Goal: Communication & Community: Answer question/provide support

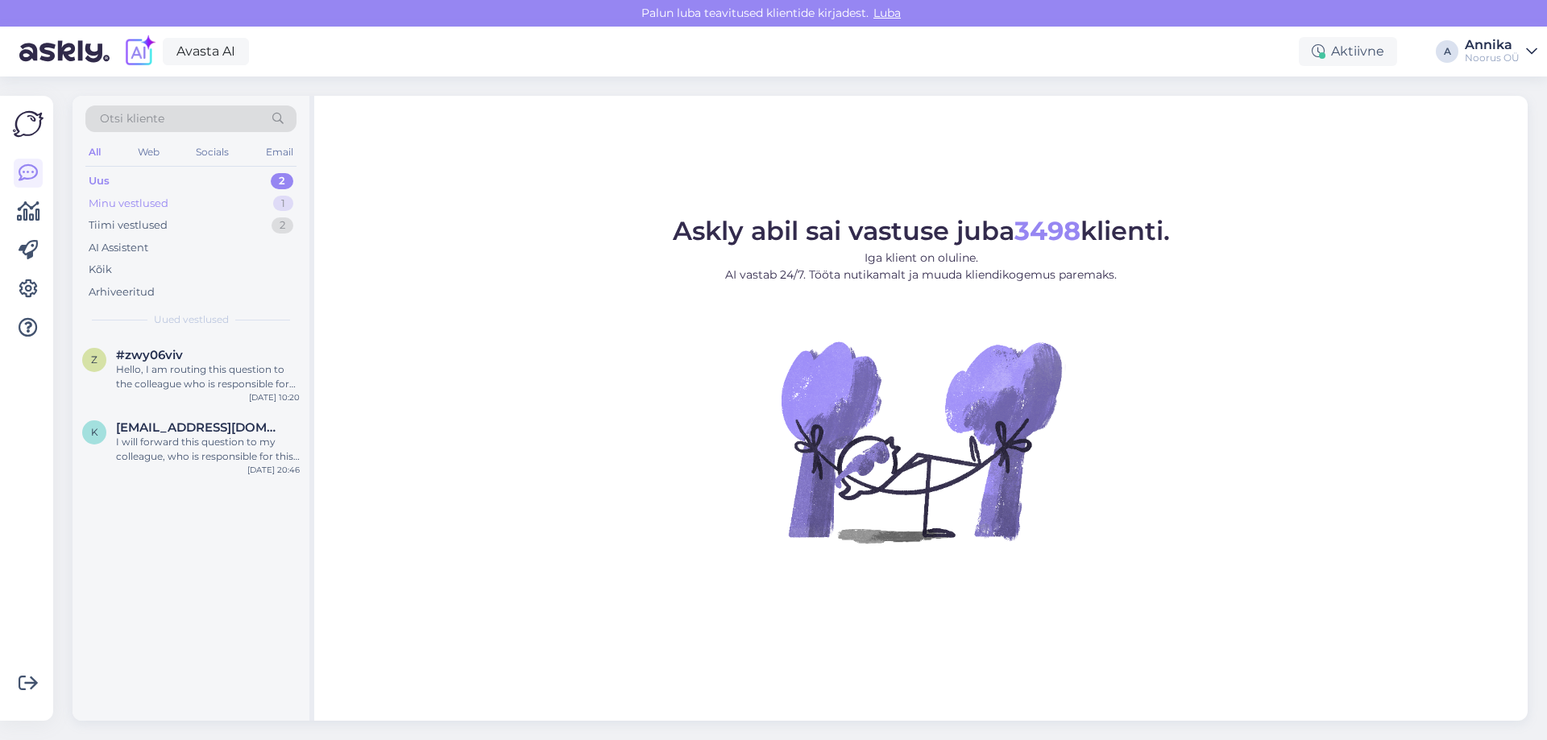
click at [234, 201] on div "Minu vestlused 1" at bounding box center [190, 204] width 211 height 23
drag, startPoint x: 201, startPoint y: 375, endPoint x: 210, endPoint y: 379, distance: 9.7
click at [202, 375] on div "Семейный номер будет стоить 350 евро/ 2 ночи. В стоимость входит: • Проживание …" at bounding box center [208, 376] width 184 height 29
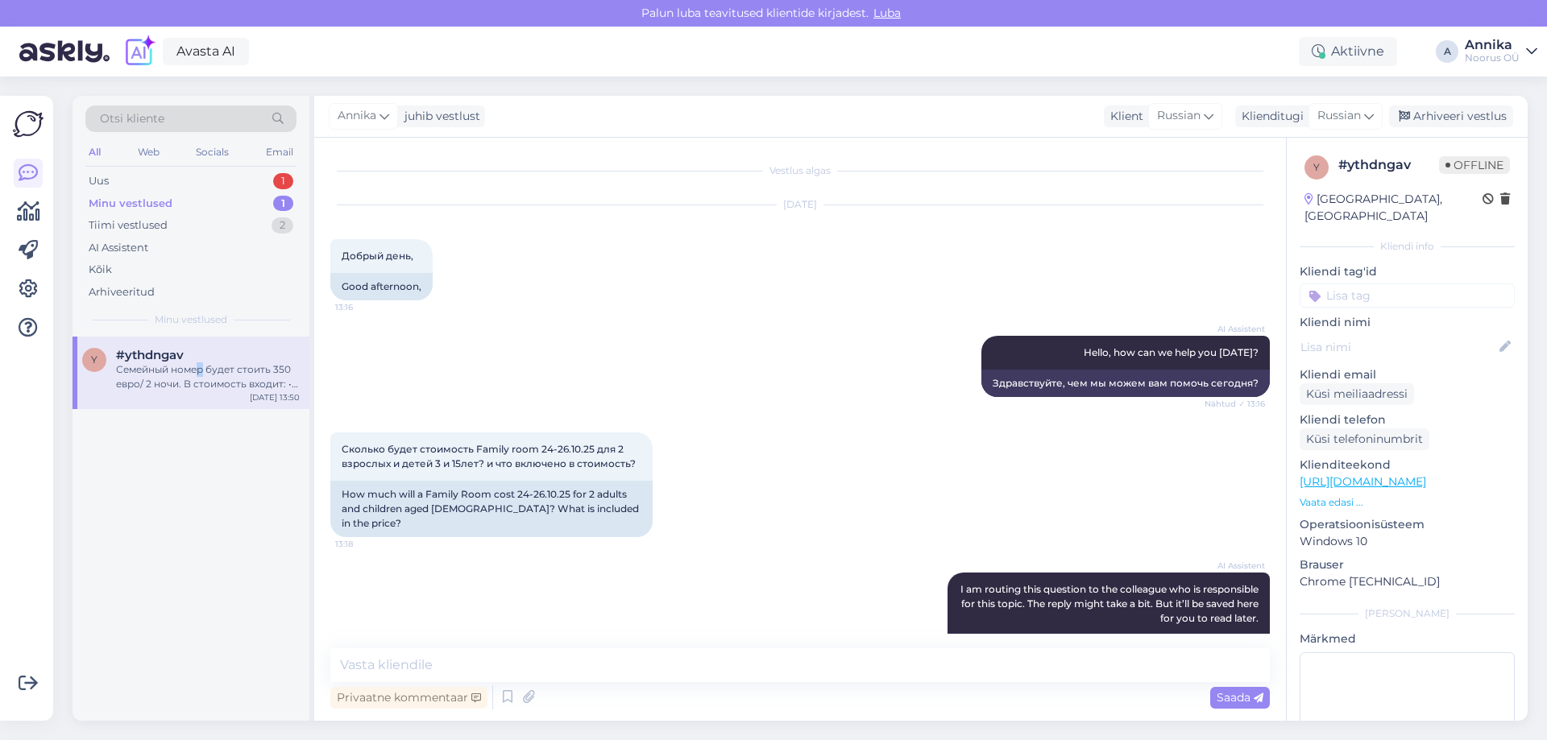
scroll to position [588, 0]
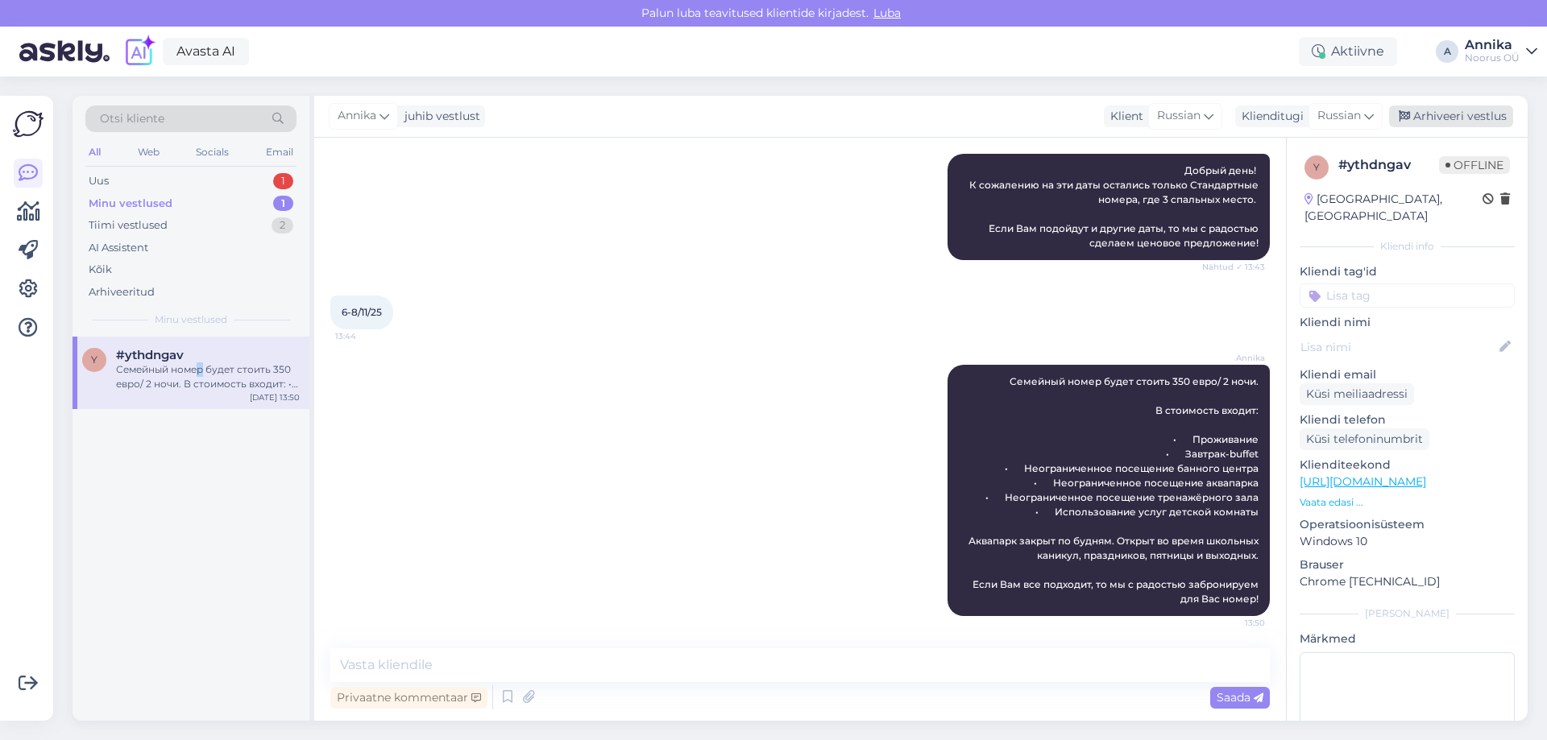
click at [1467, 118] on div "Arhiveeri vestlus" at bounding box center [1451, 117] width 124 height 22
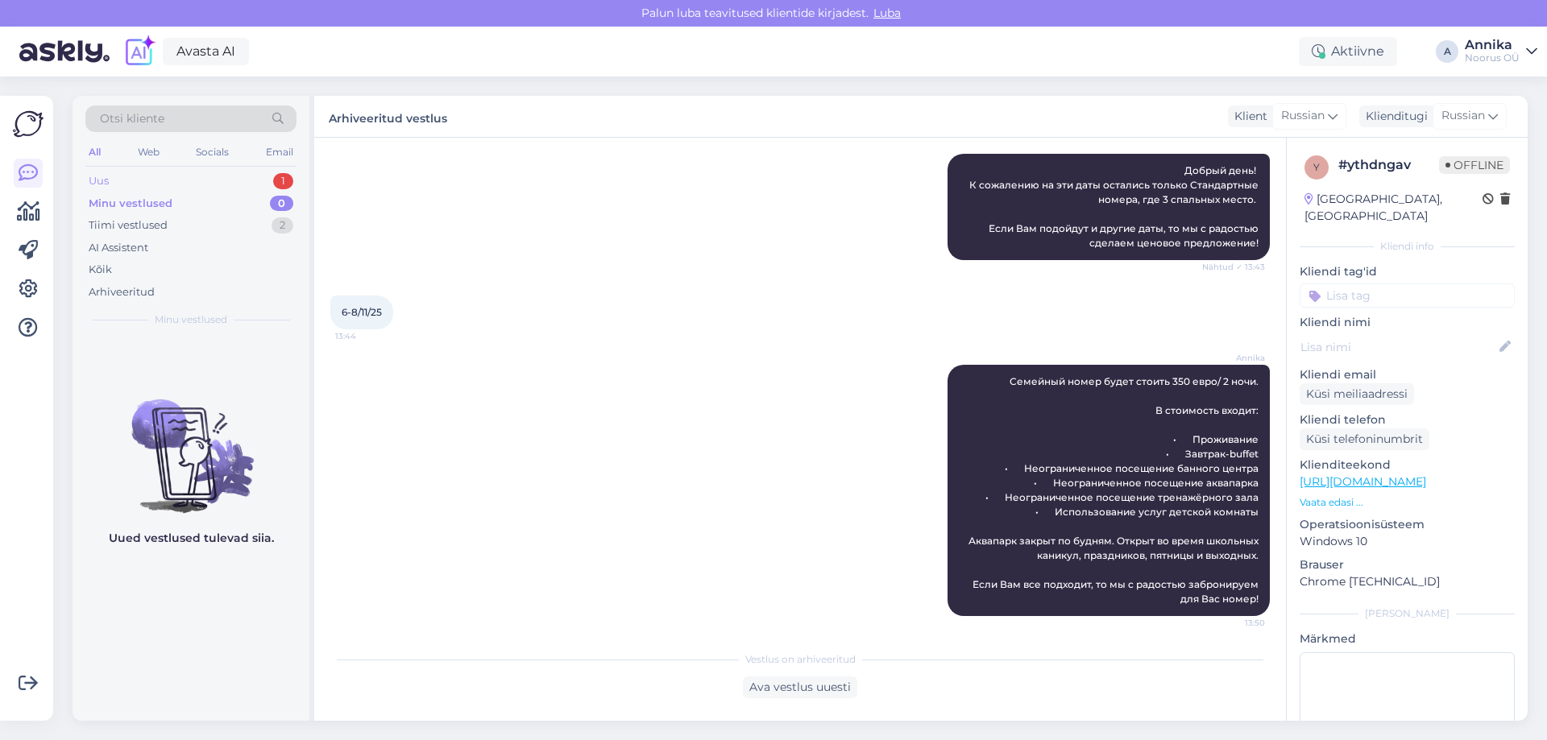
click at [197, 184] on div "Uus 1" at bounding box center [190, 181] width 211 height 23
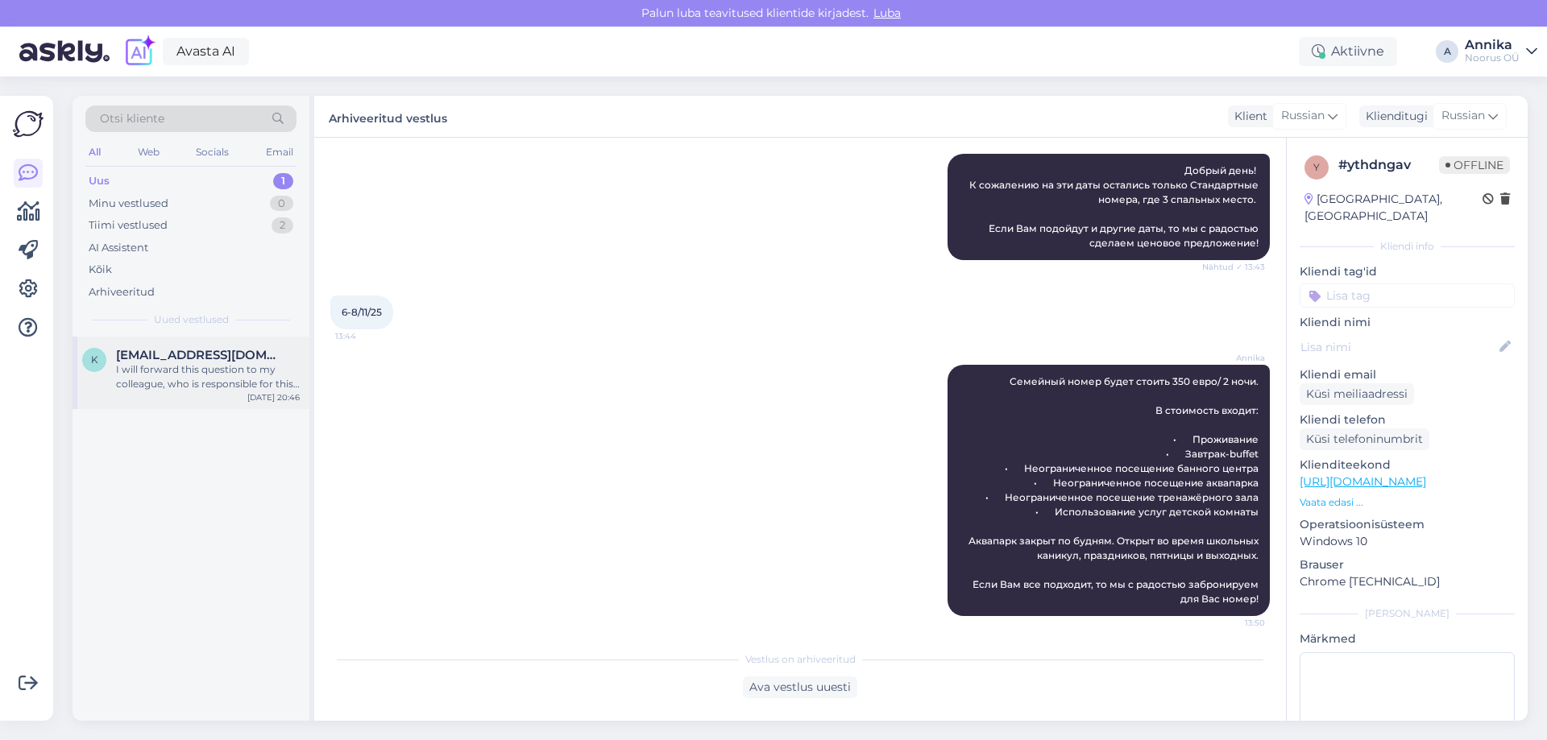
click at [183, 395] on div "K Kairi.kivisild@gmail.com I will forward this question to my colleague, who is…" at bounding box center [190, 373] width 237 height 72
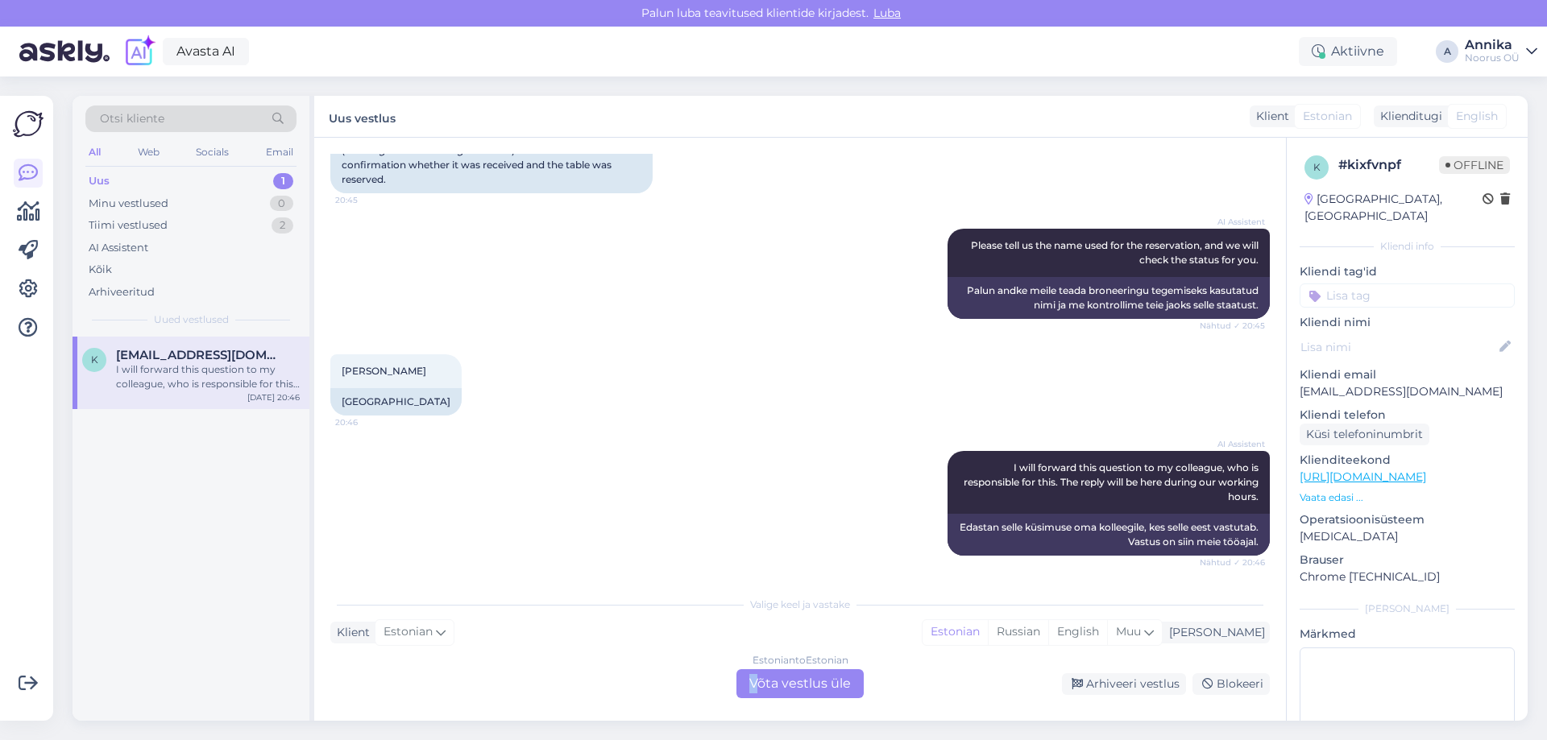
click at [754, 681] on div "Estonian to Estonian Võta vestlus üle" at bounding box center [799, 683] width 127 height 29
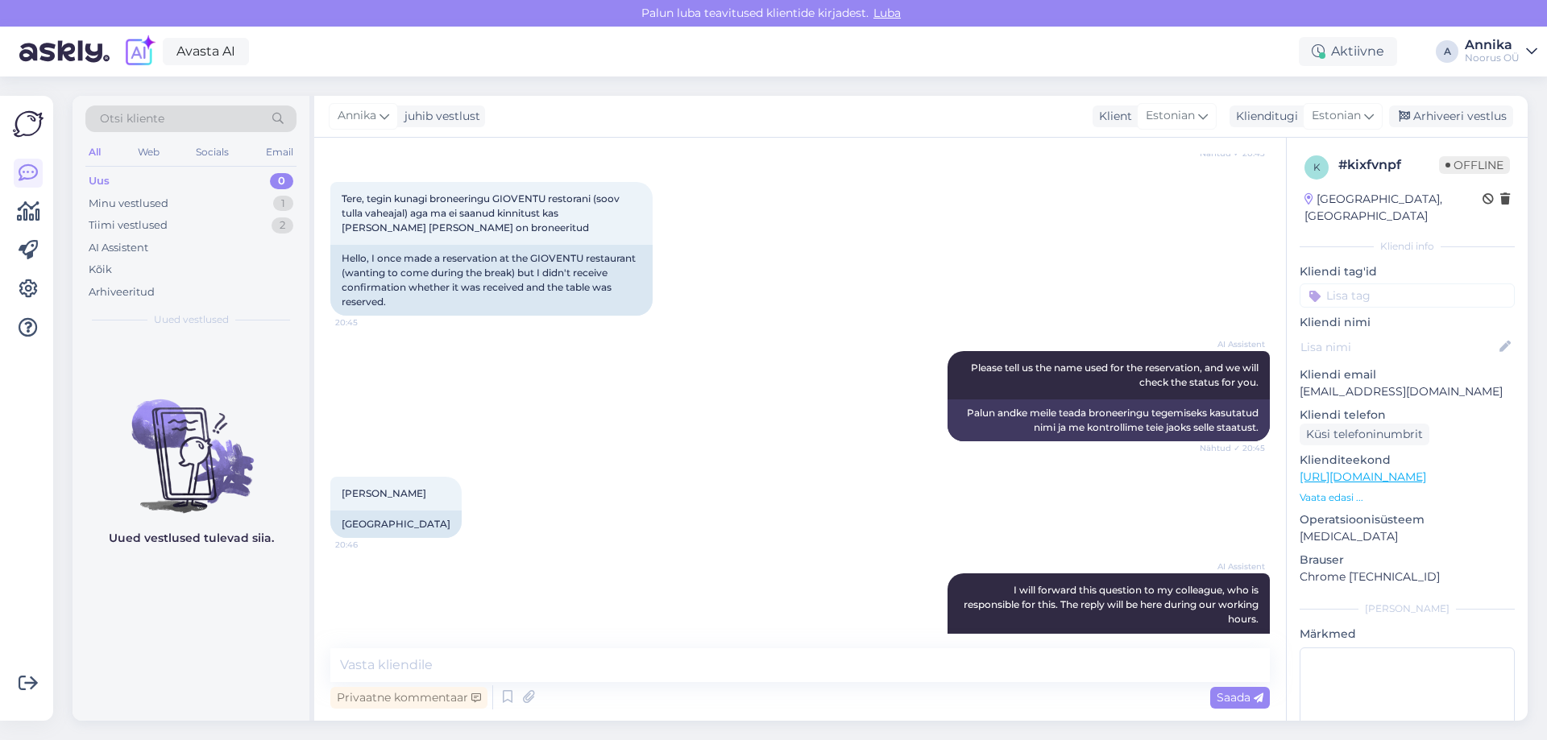
scroll to position [151, 0]
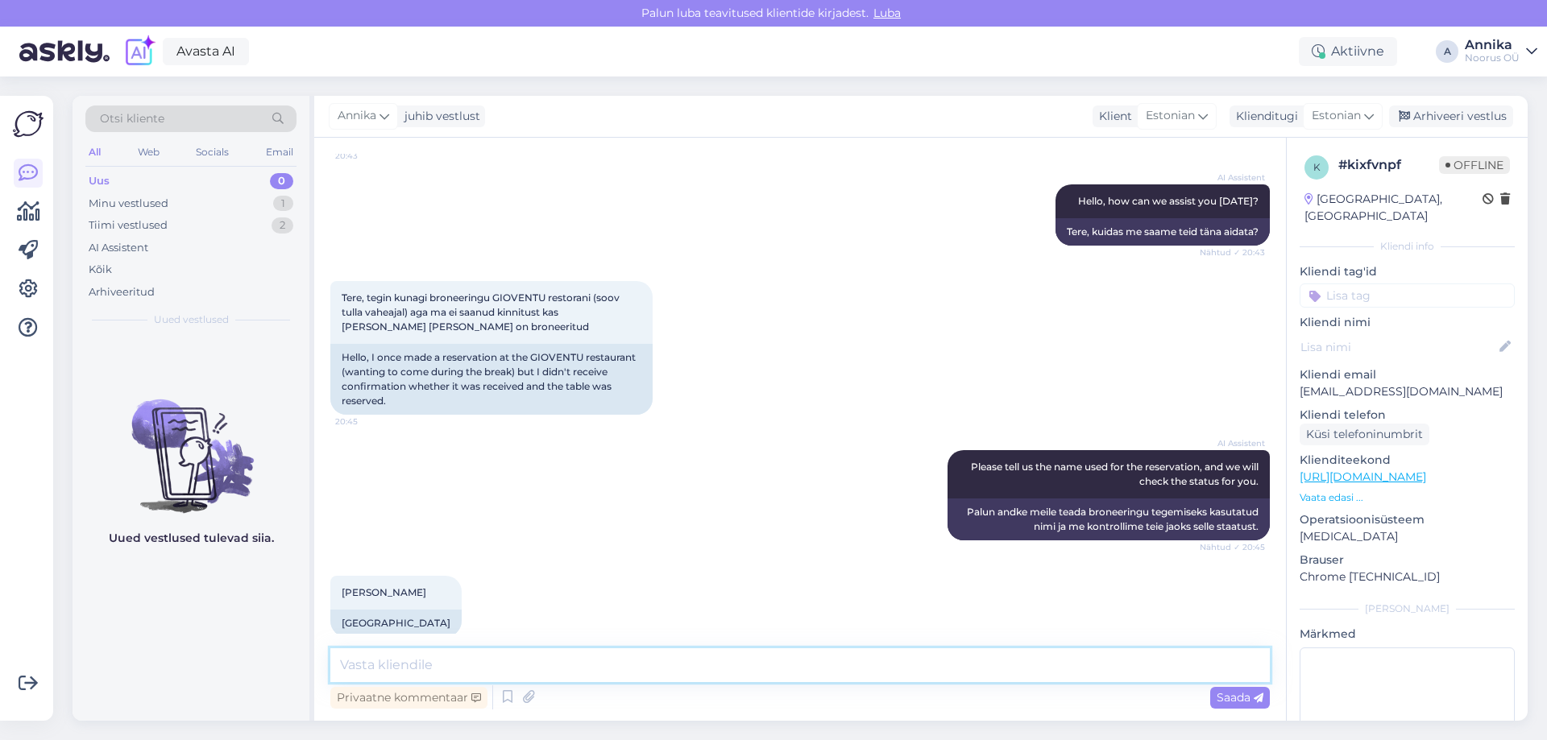
click at [522, 668] on textarea at bounding box center [799, 665] width 939 height 34
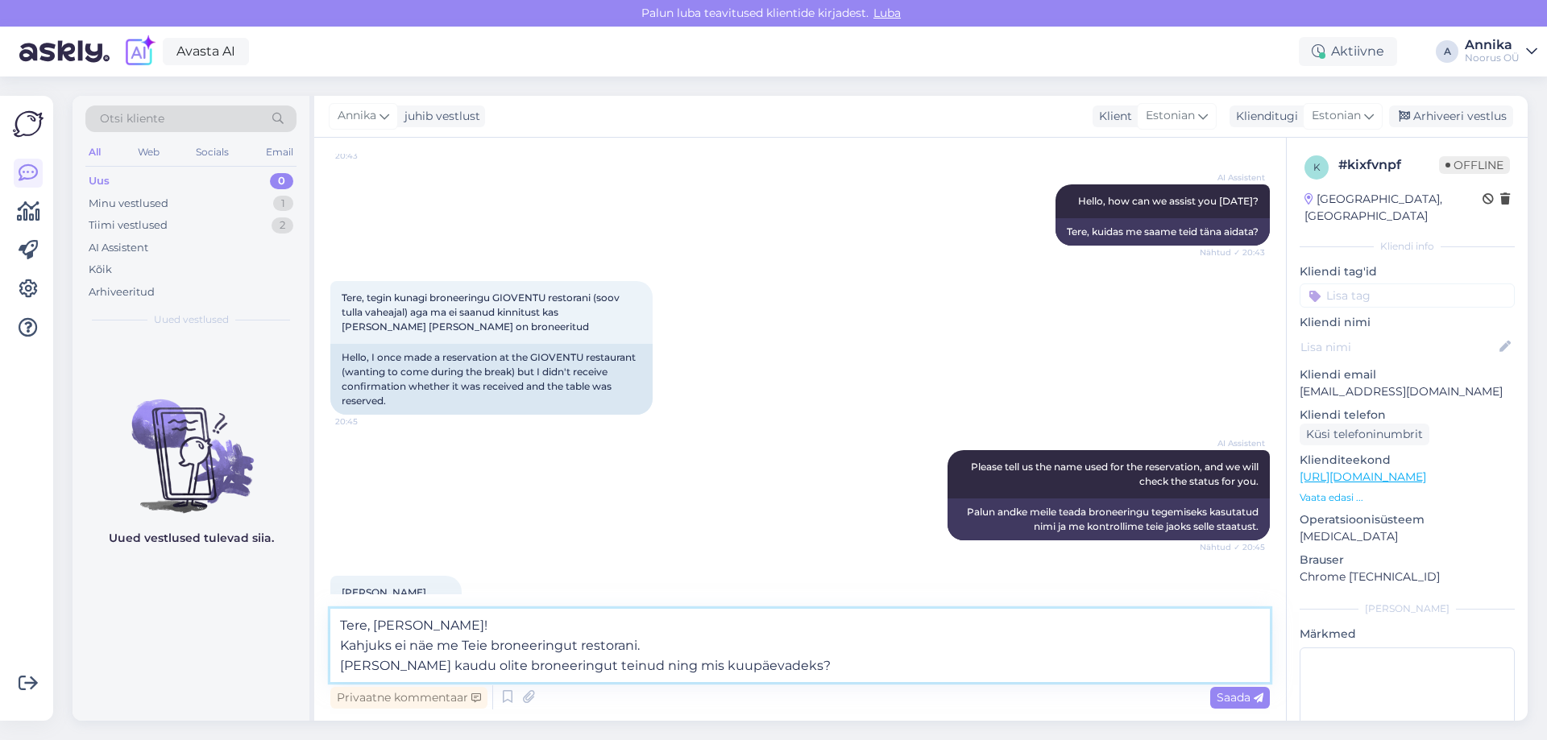
drag, startPoint x: 607, startPoint y: 670, endPoint x: 296, endPoint y: 647, distance: 312.6
click at [296, 647] on div "Otsi kliente All Web Socials Email Uus 0 Minu vestlused 1 Tiimi vestlused 2 AI …" at bounding box center [799, 408] width 1455 height 625
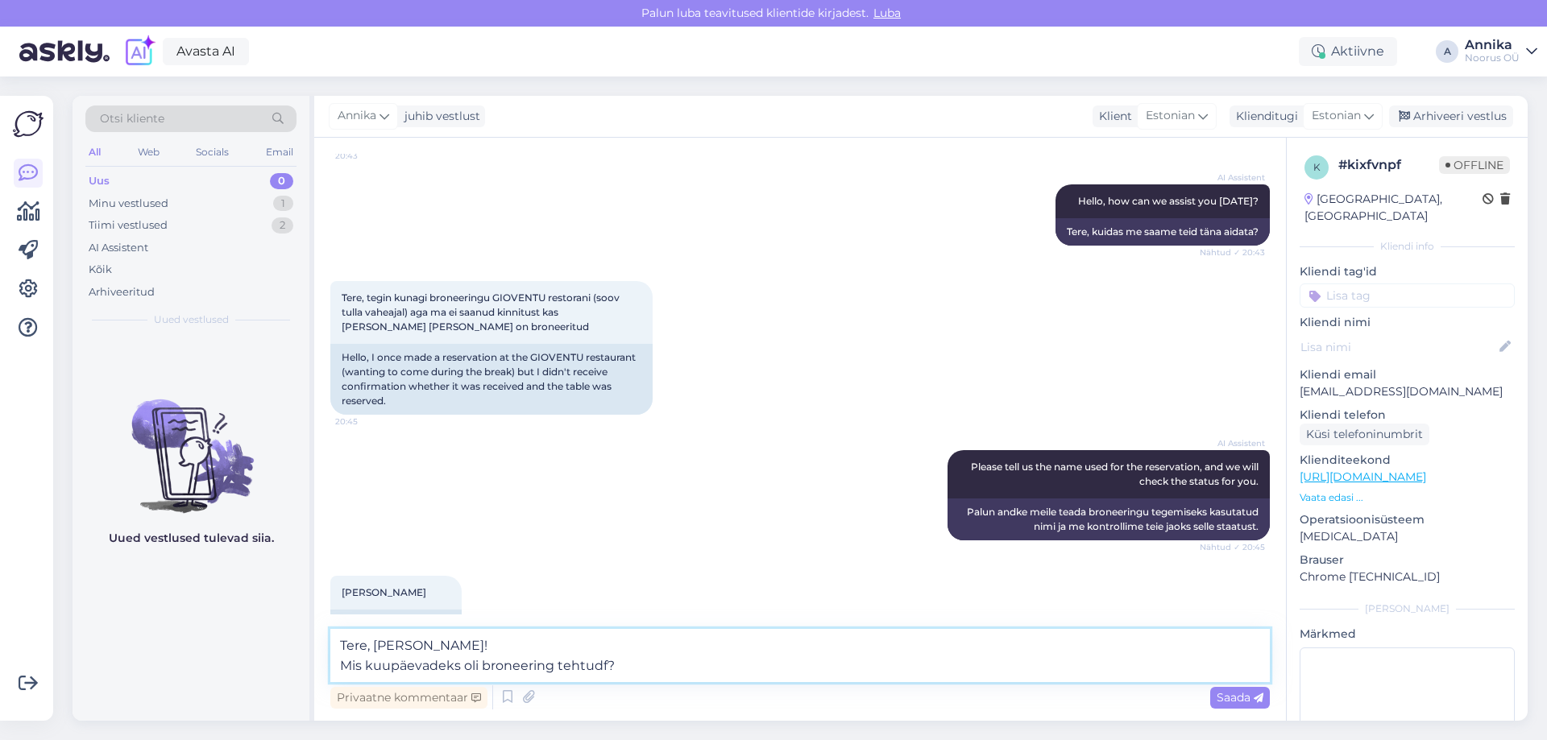
type textarea "Tere, Kairi! Mis kuupäevadeks oli broneering tehtud?"
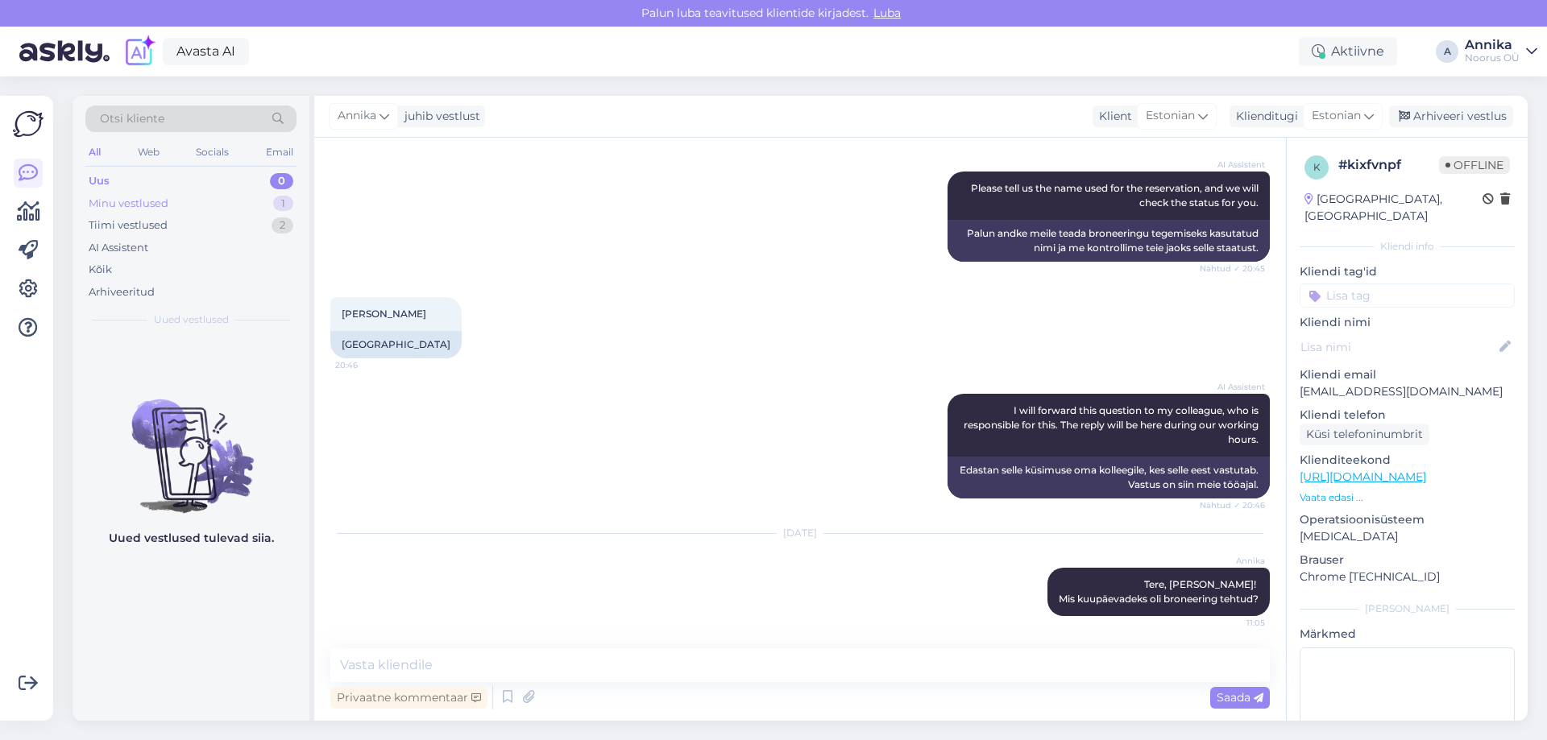
click at [207, 200] on div "Minu vestlused 1" at bounding box center [190, 204] width 211 height 23
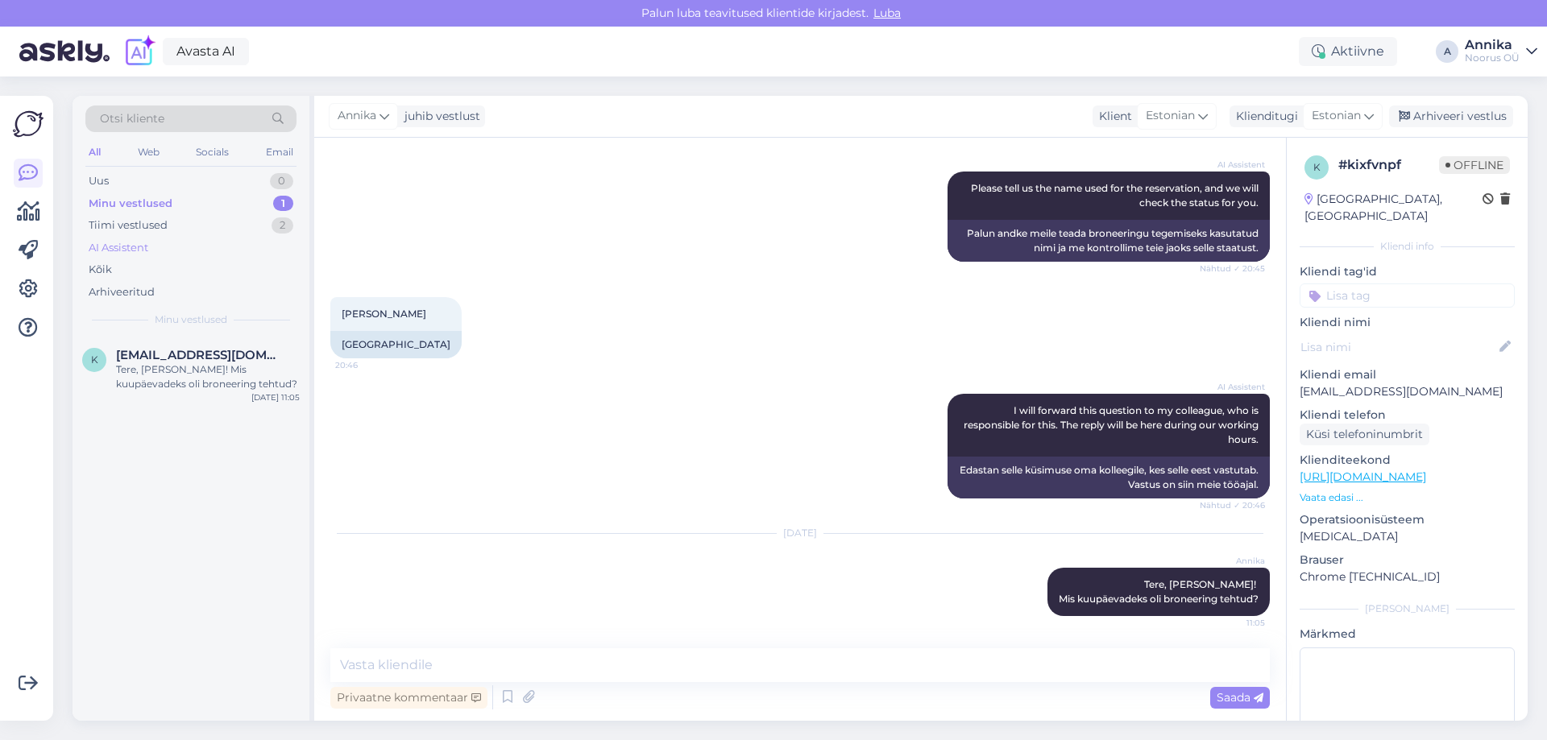
click at [217, 237] on div "AI Assistent" at bounding box center [190, 248] width 211 height 23
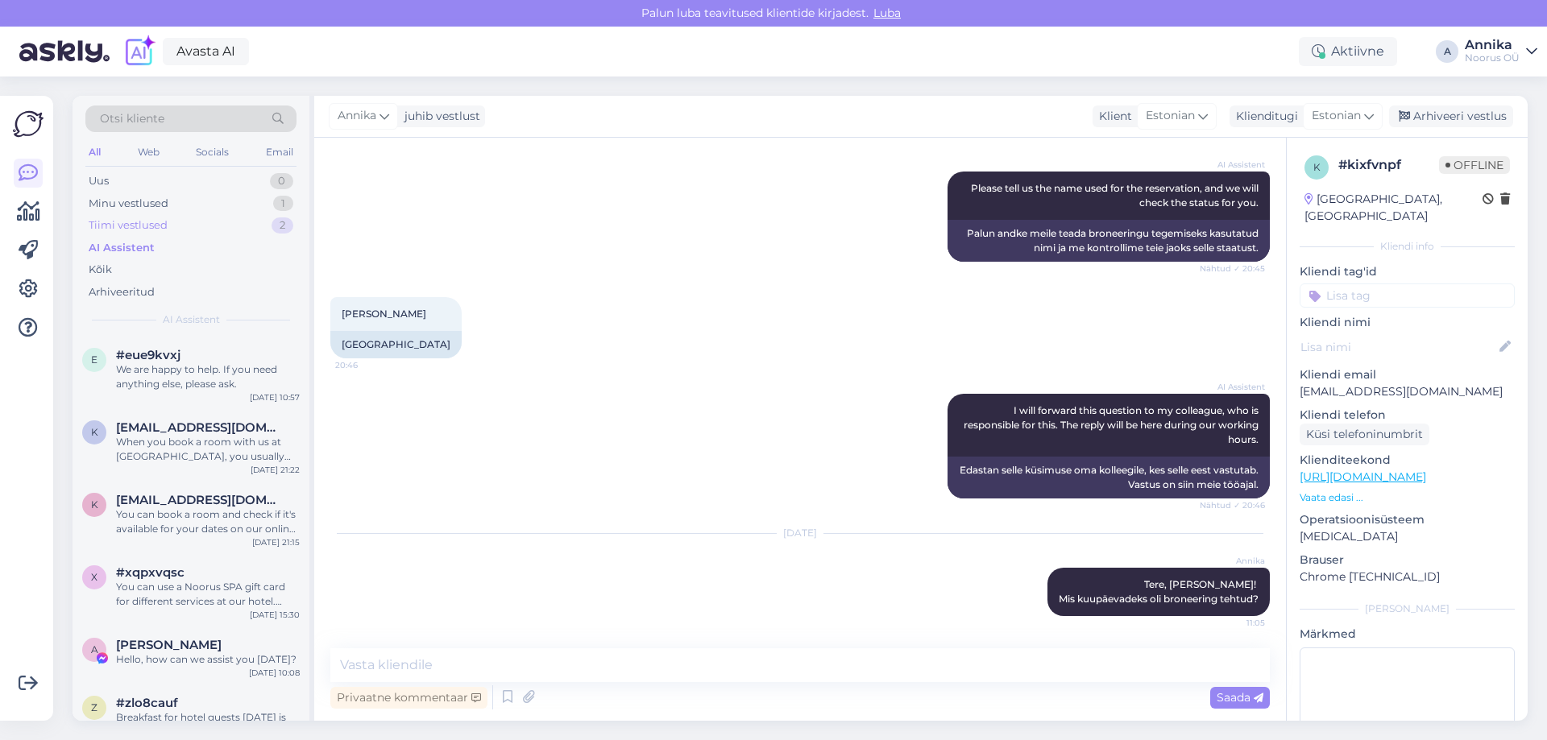
click at [207, 223] on div "Tiimi vestlused 2" at bounding box center [190, 225] width 211 height 23
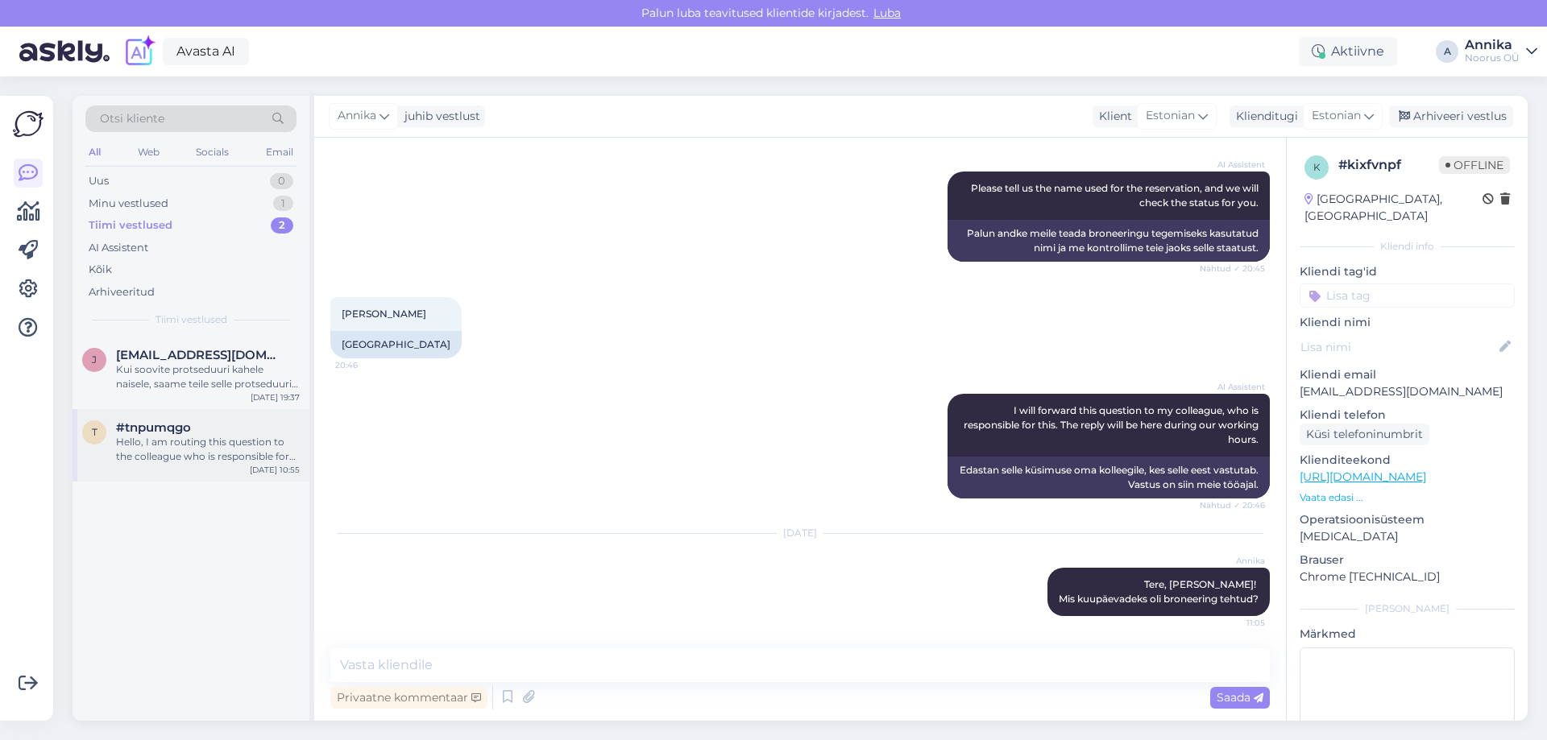
click at [207, 428] on div "#tnpumqgo" at bounding box center [208, 427] width 184 height 14
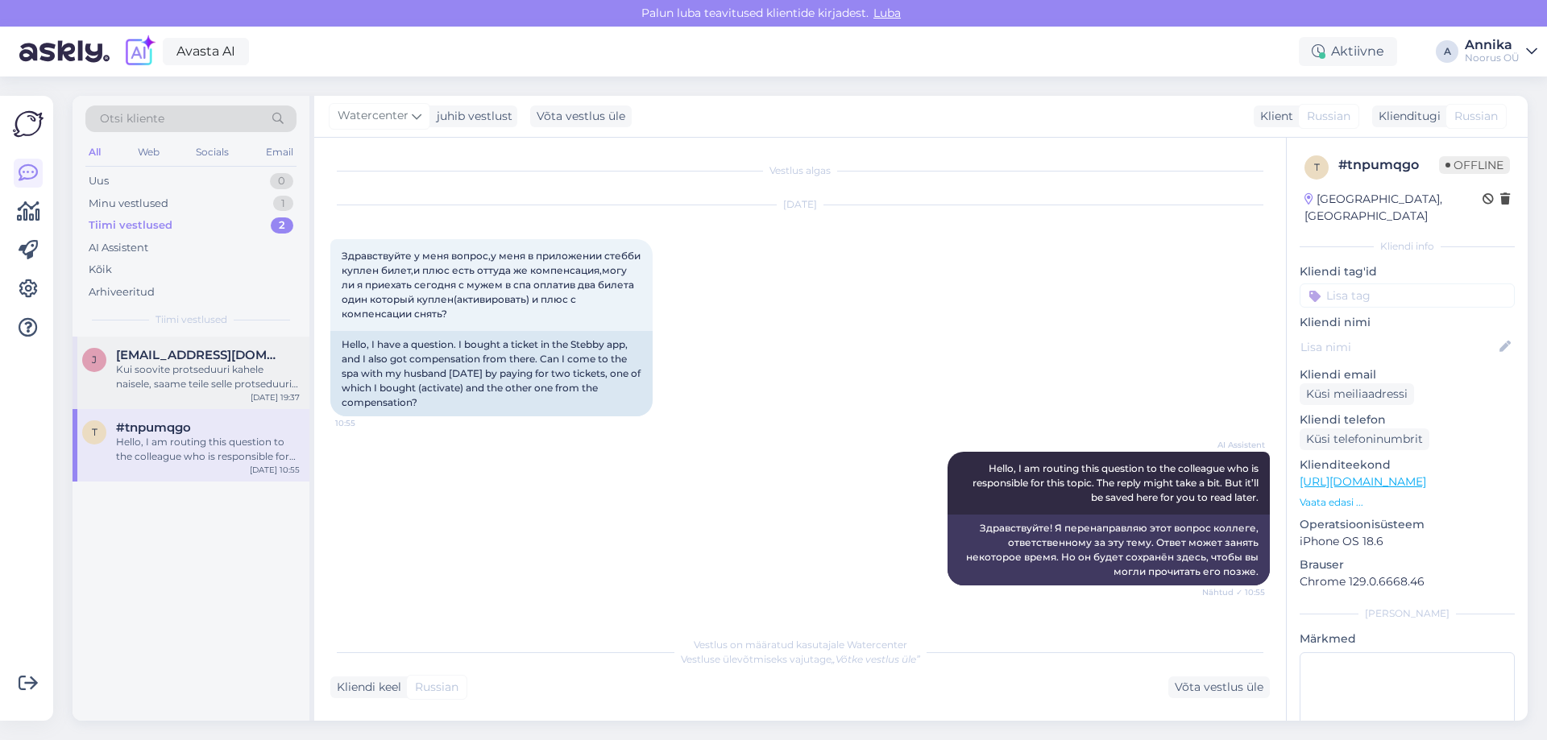
scroll to position [0, 0]
click at [223, 381] on div "Kui soovite protseduuri kahele naisele, saame teile selle protseduuri raames pa…" at bounding box center [208, 376] width 184 height 29
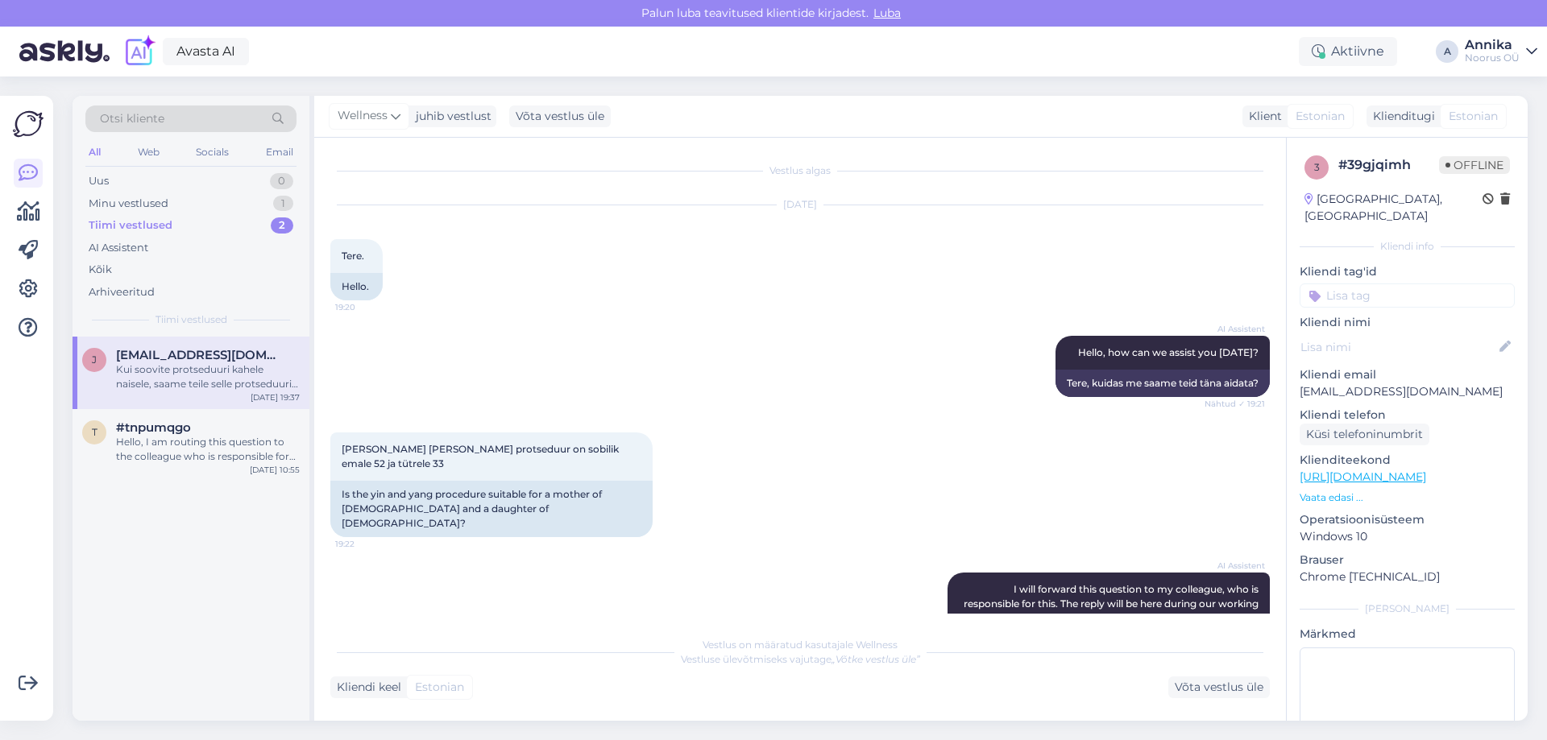
scroll to position [937, 0]
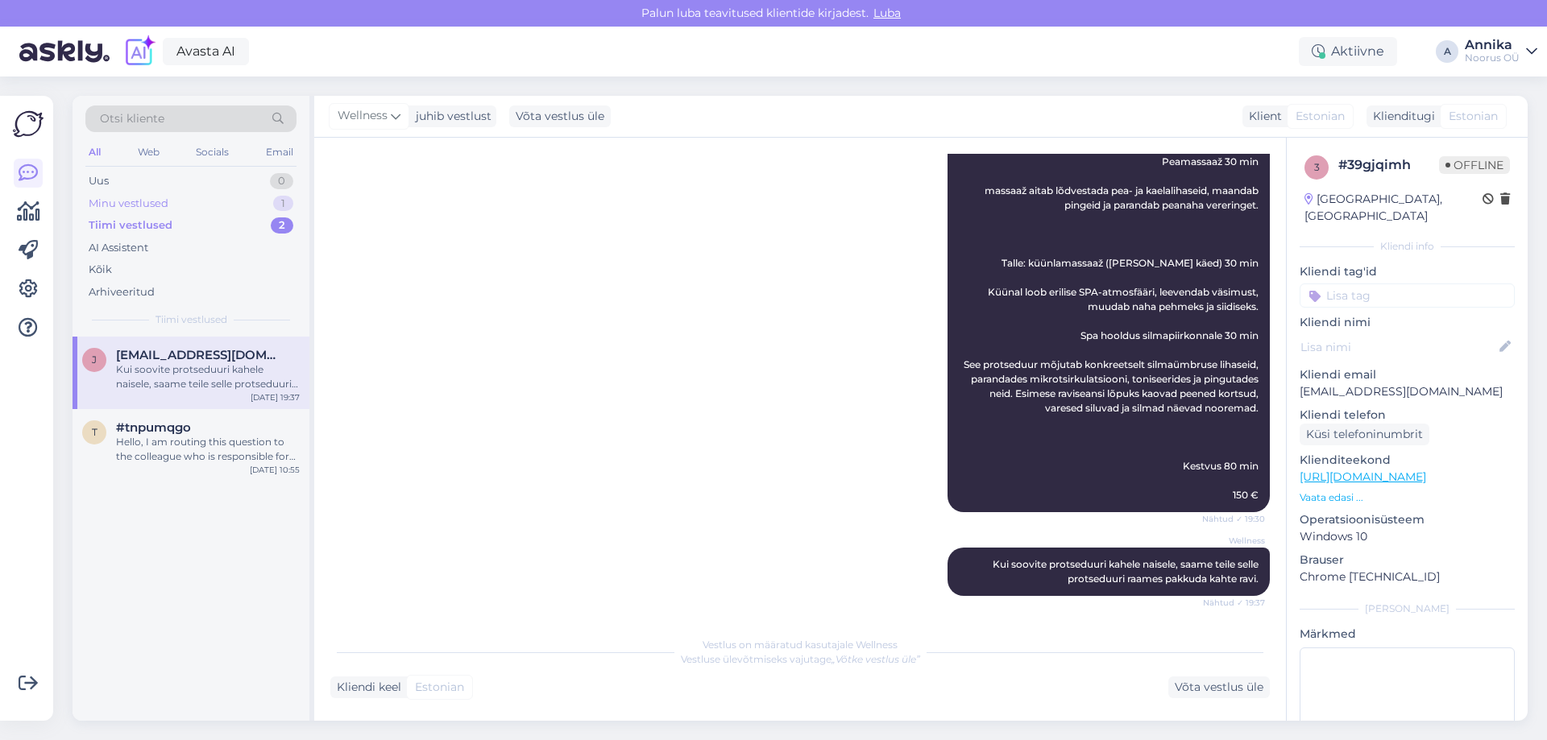
click at [162, 204] on div "Minu vestlused" at bounding box center [129, 204] width 80 height 16
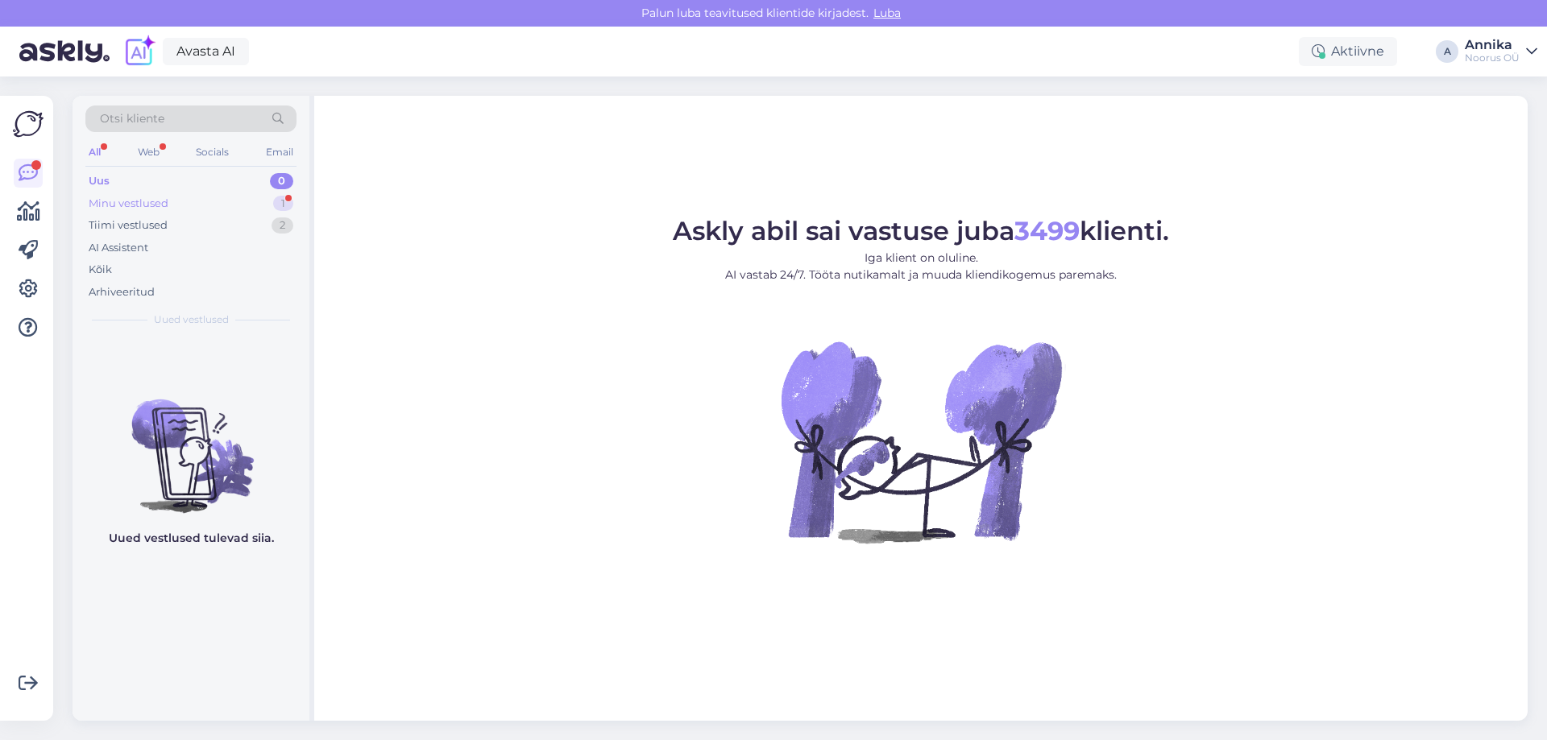
click at [250, 205] on div "Minu vestlused 1" at bounding box center [190, 204] width 211 height 23
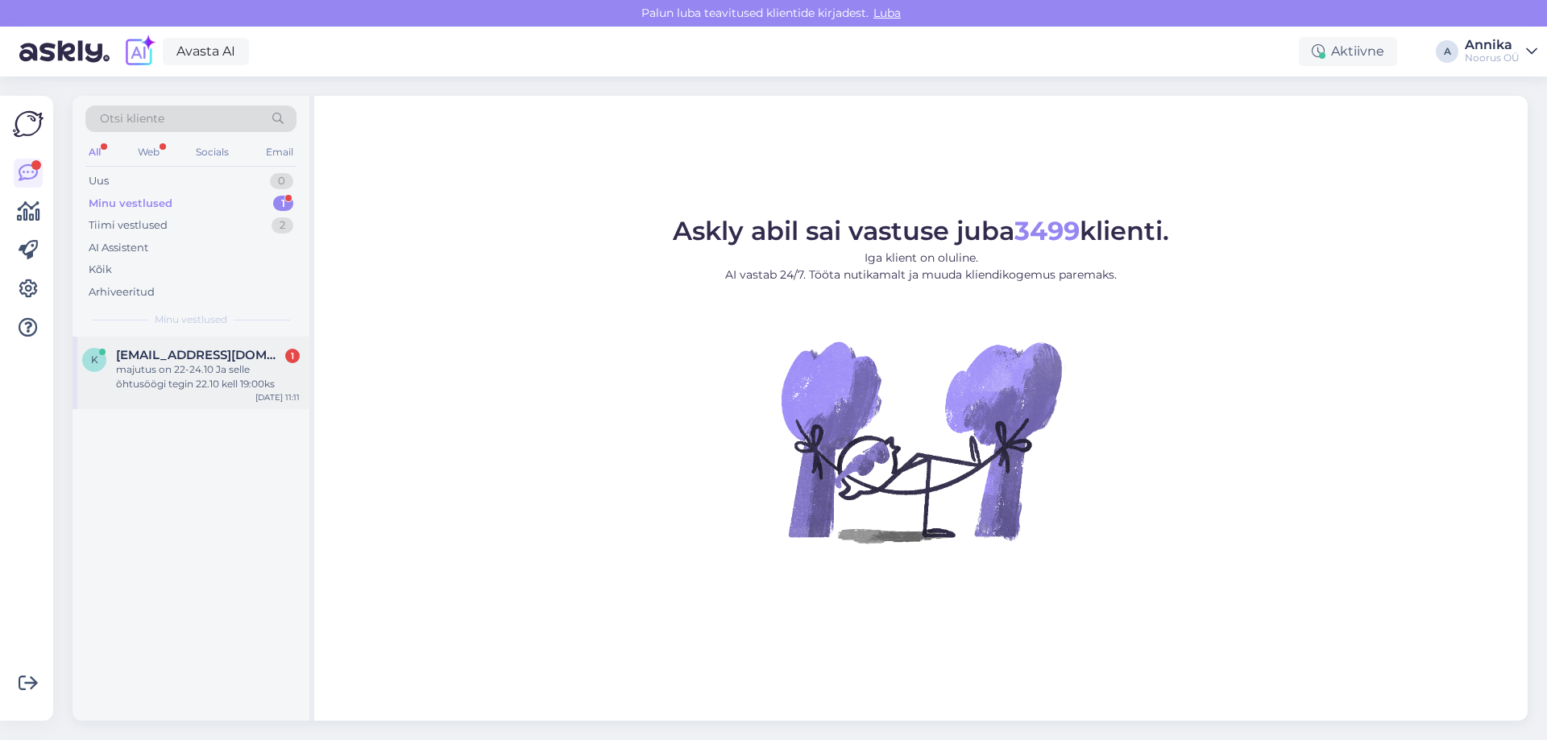
click at [176, 371] on div "majutus on 22-24.10 Ja selle õhtusöögi tegin 22.10 kell 19:00ks" at bounding box center [208, 376] width 184 height 29
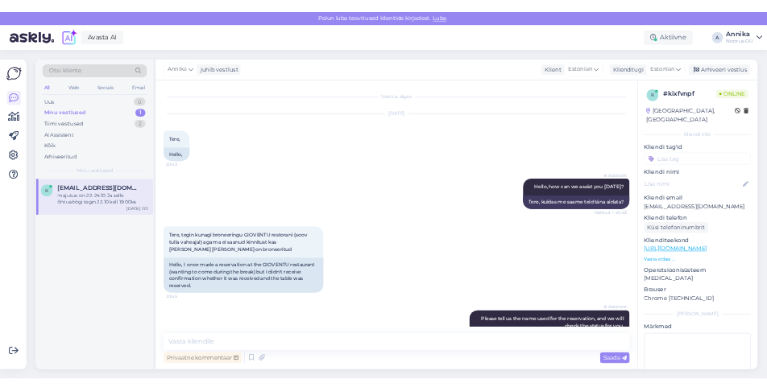
scroll to position [499, 0]
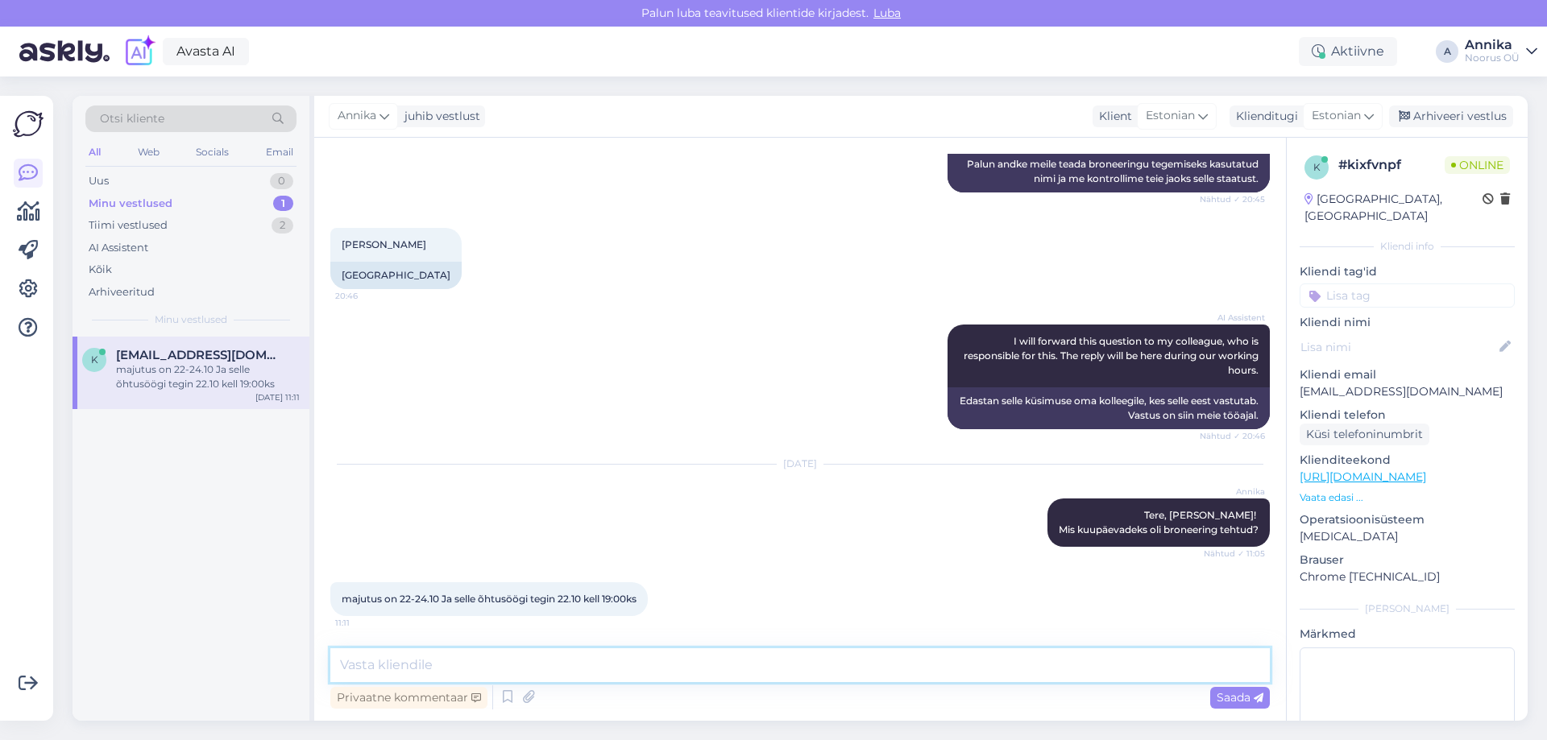
click at [600, 668] on textarea at bounding box center [799, 665] width 939 height 34
click at [480, 650] on textarea at bounding box center [799, 665] width 939 height 34
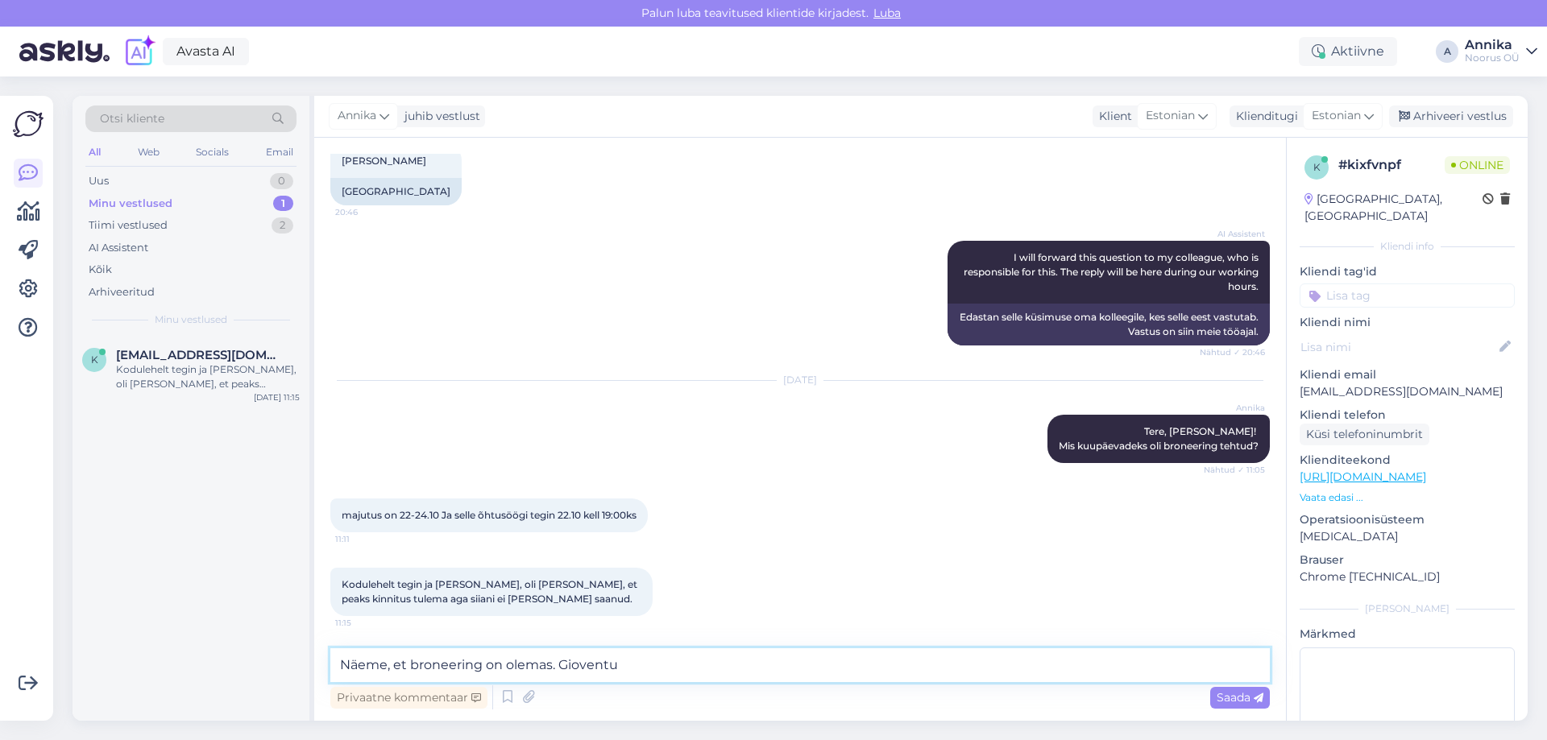
click at [665, 665] on textarea "Näeme, et broneering on olemas. Gioventu" at bounding box center [799, 665] width 939 height 34
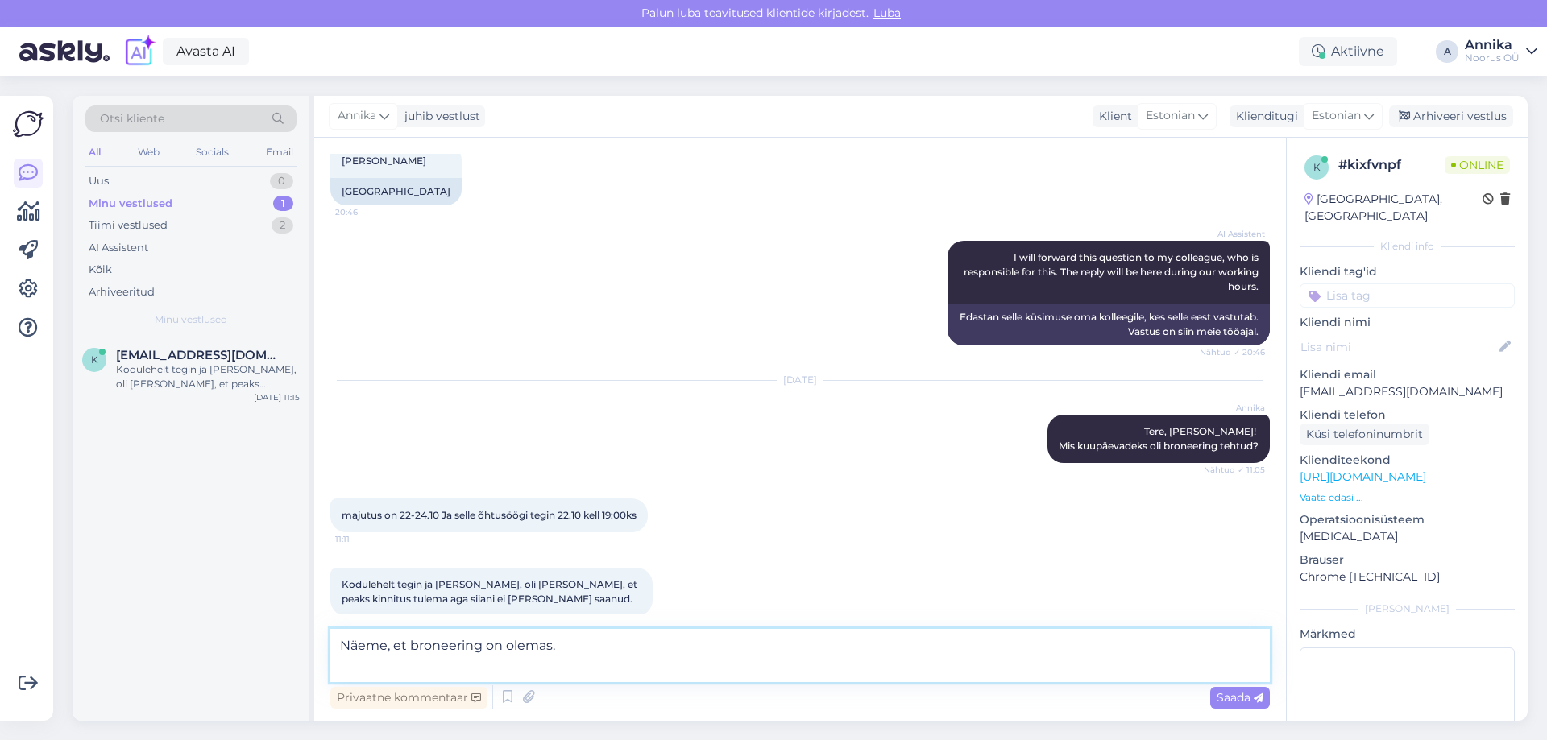
scroll to position [600, 0]
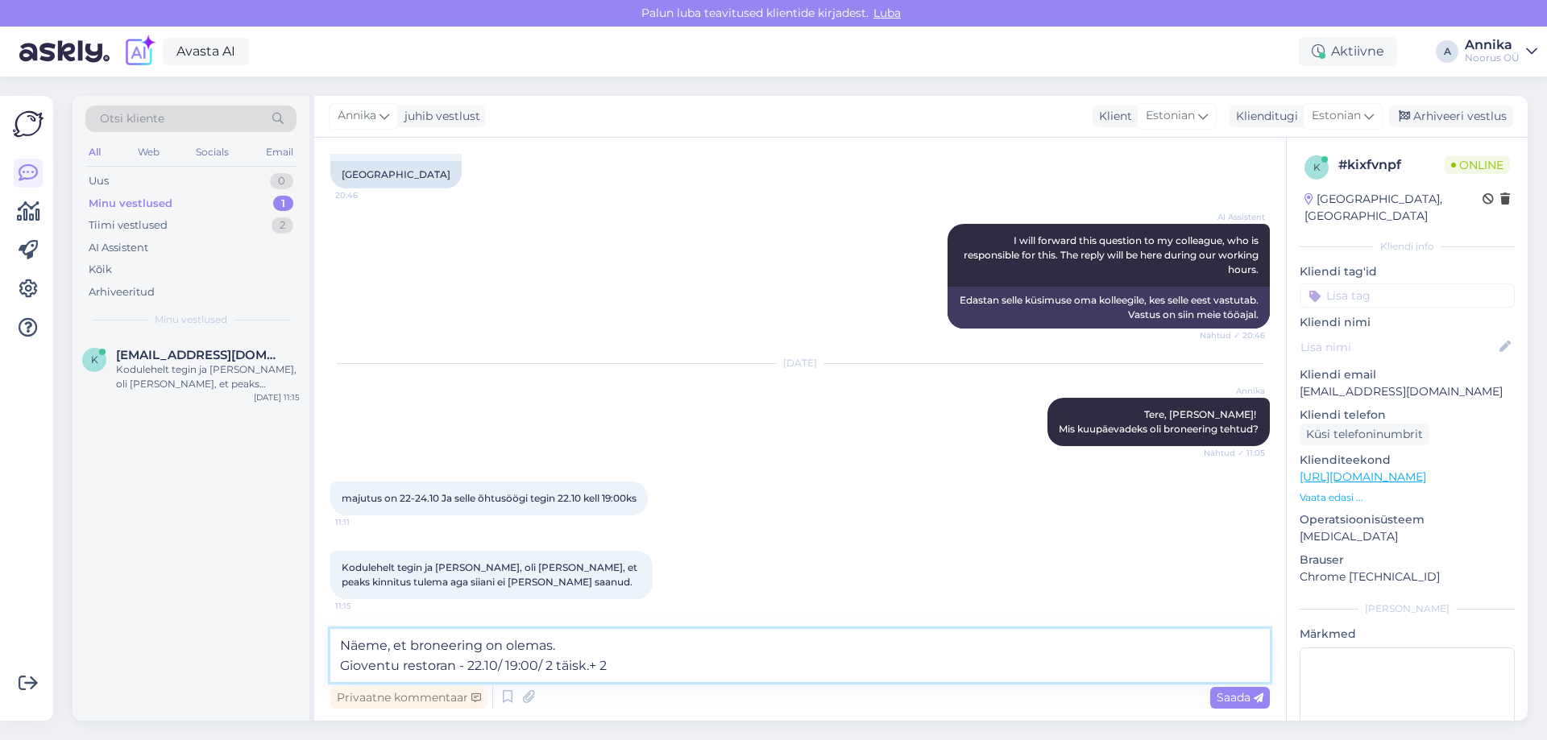
drag, startPoint x: 459, startPoint y: 673, endPoint x: 263, endPoint y: 624, distance: 202.4
click at [263, 624] on div "Otsi kliente All Web Socials Email Uus 0 Minu vestlused 1 Tiimi vestlused 2 AI …" at bounding box center [799, 408] width 1455 height 625
type textarea "Kahjuks ei leia me broneeringut. Kas on tulemas 4 inimest?"
click at [500, 665] on textarea "Kahjuks ei leia me broneeringut. Kas on tulemas 4 inimest?" at bounding box center [799, 655] width 939 height 53
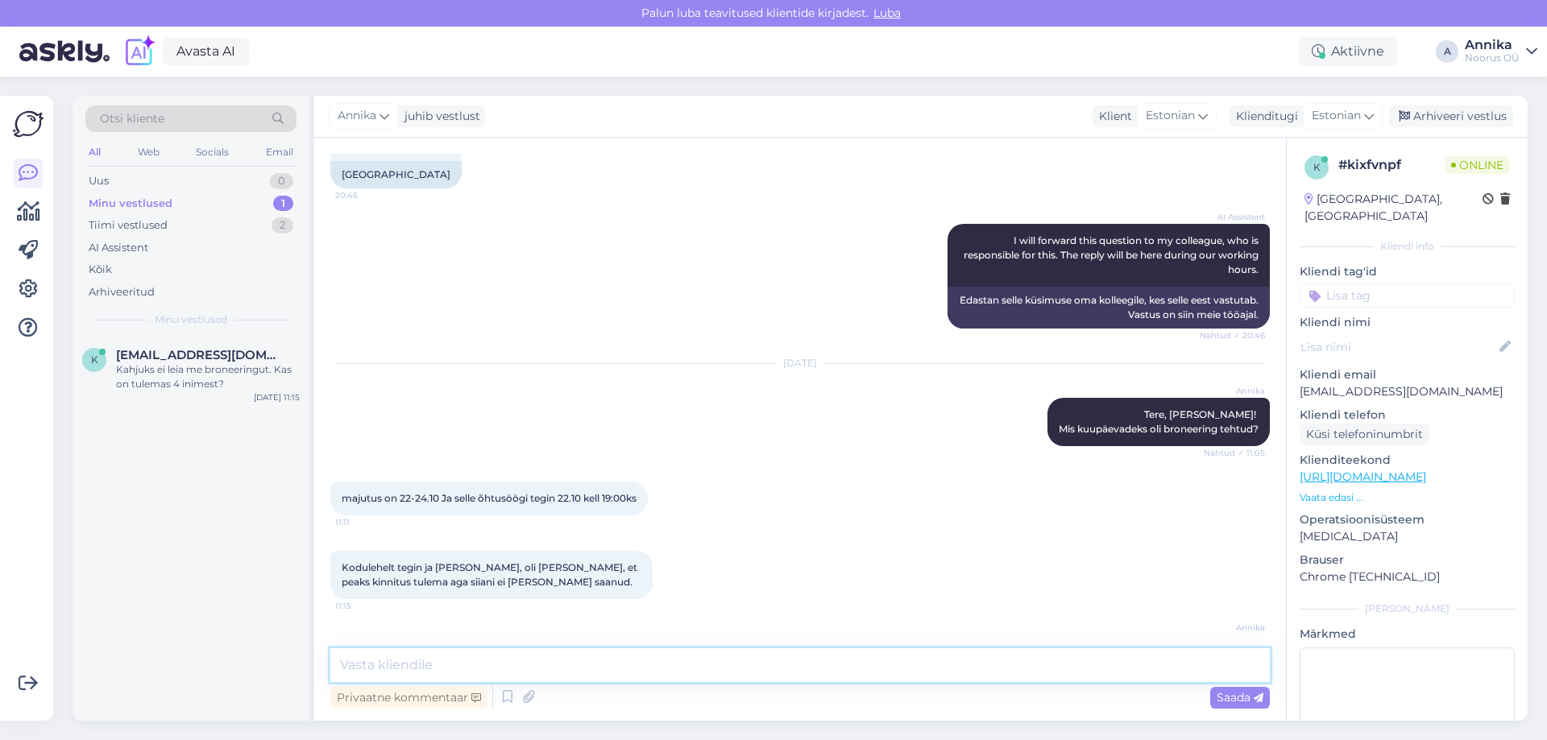
scroll to position [667, 0]
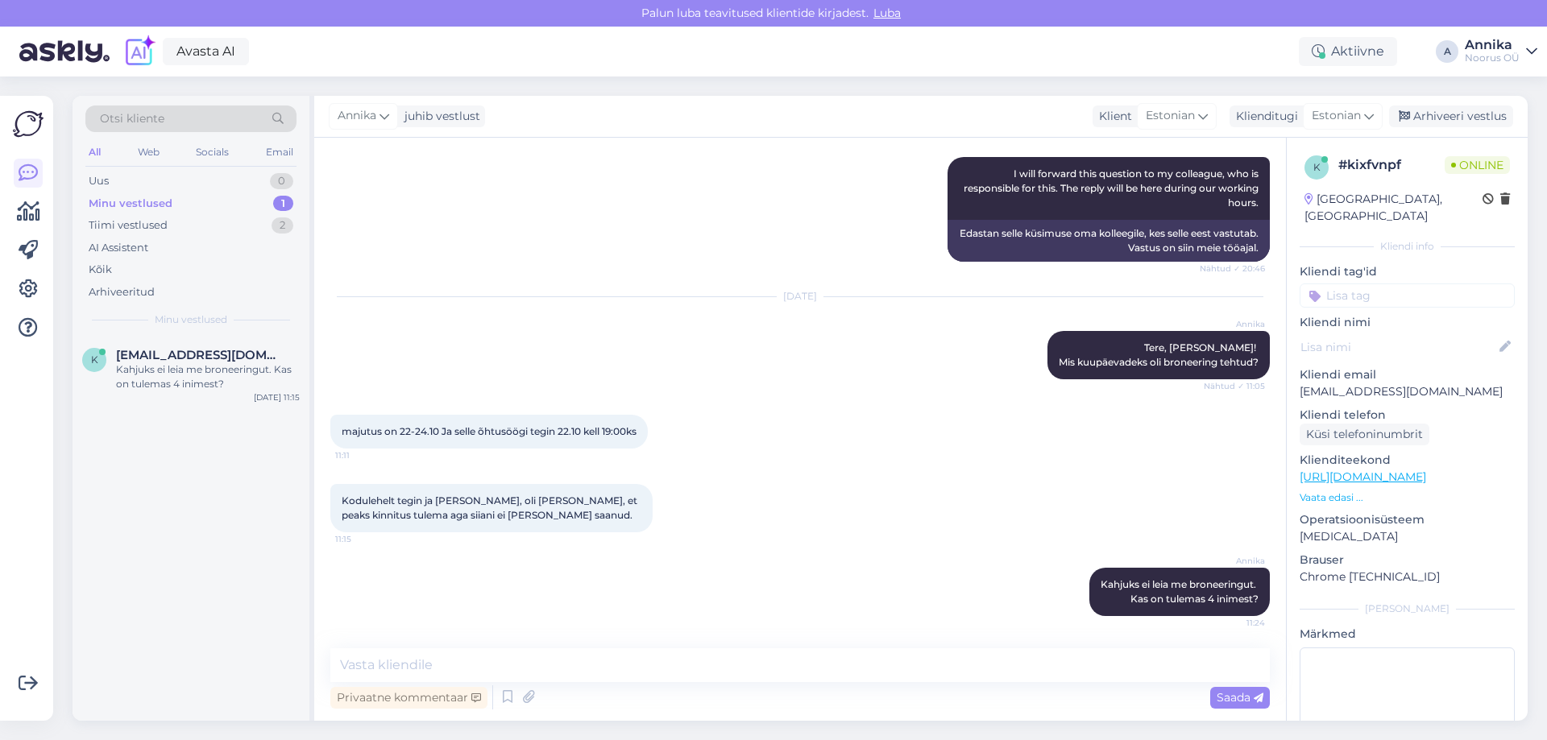
click at [795, 423] on div "majutus on 22-24.10 [PERSON_NAME] õhtusöögi tegin 22.10 [PERSON_NAME] 19:00ks 1…" at bounding box center [799, 431] width 939 height 69
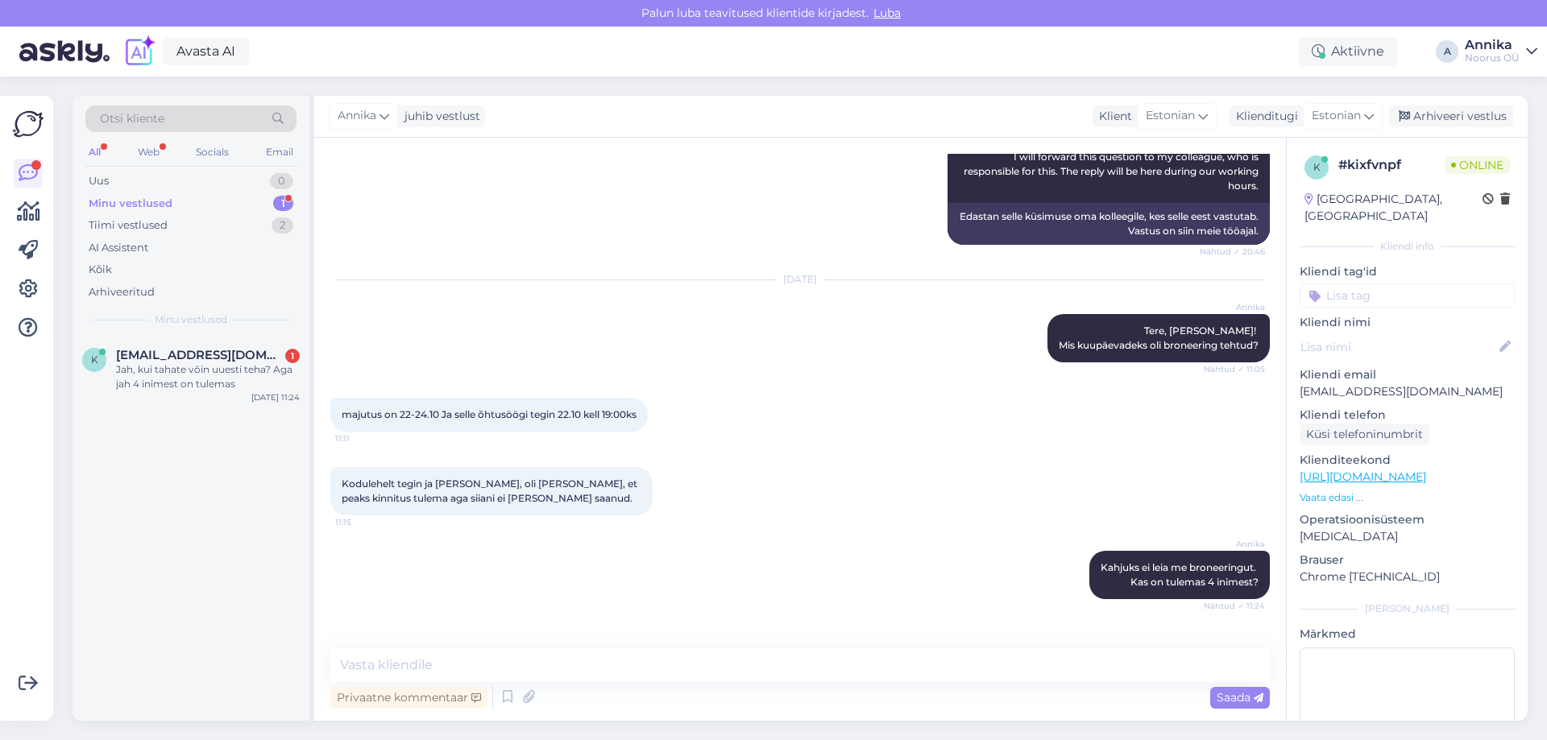
scroll to position [751, 0]
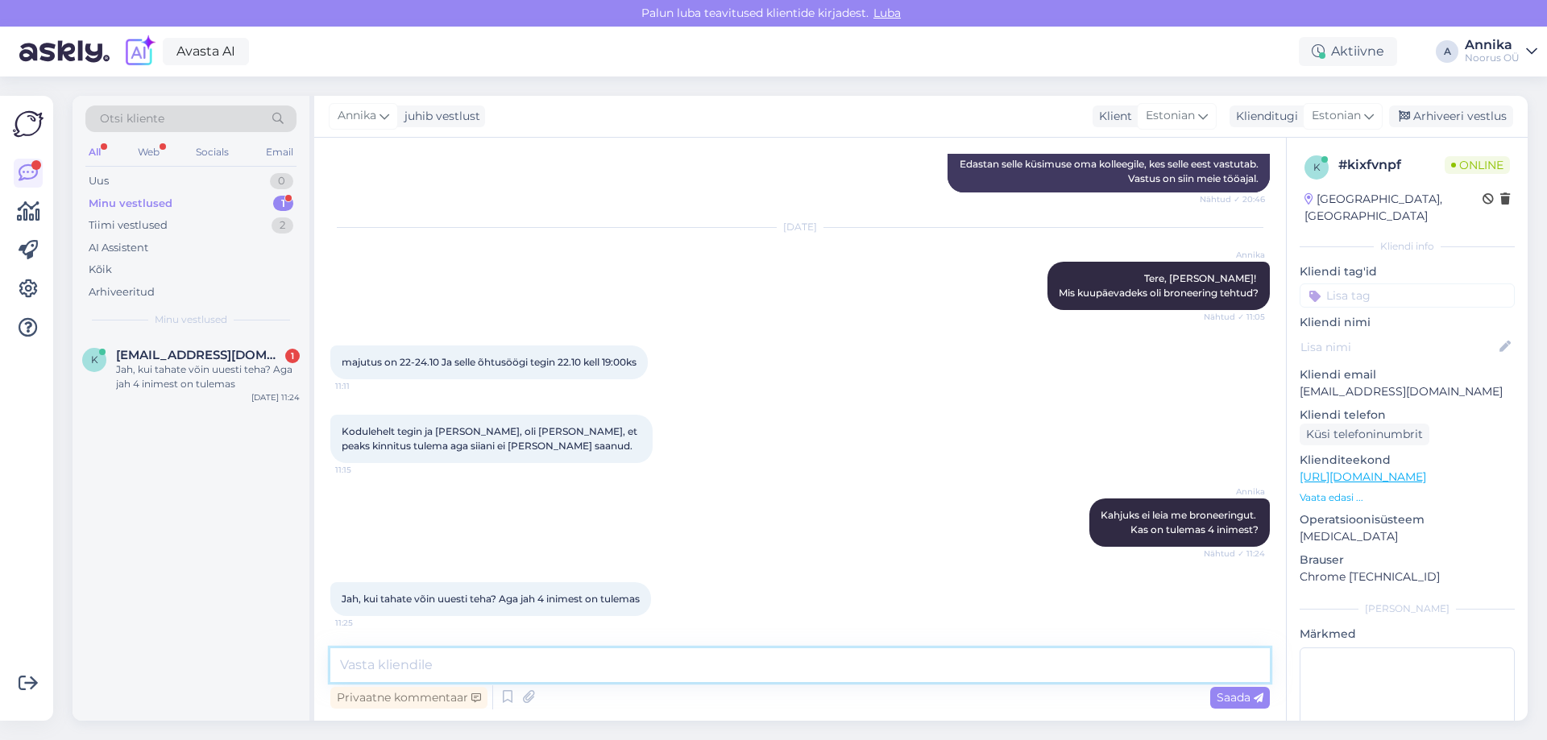
click at [471, 666] on textarea at bounding box center [799, 665] width 939 height 34
type textarea "Uut broneeringut ei [PERSON_NAME] teha, panime Teile ilusti [PERSON_NAME] Giove…"
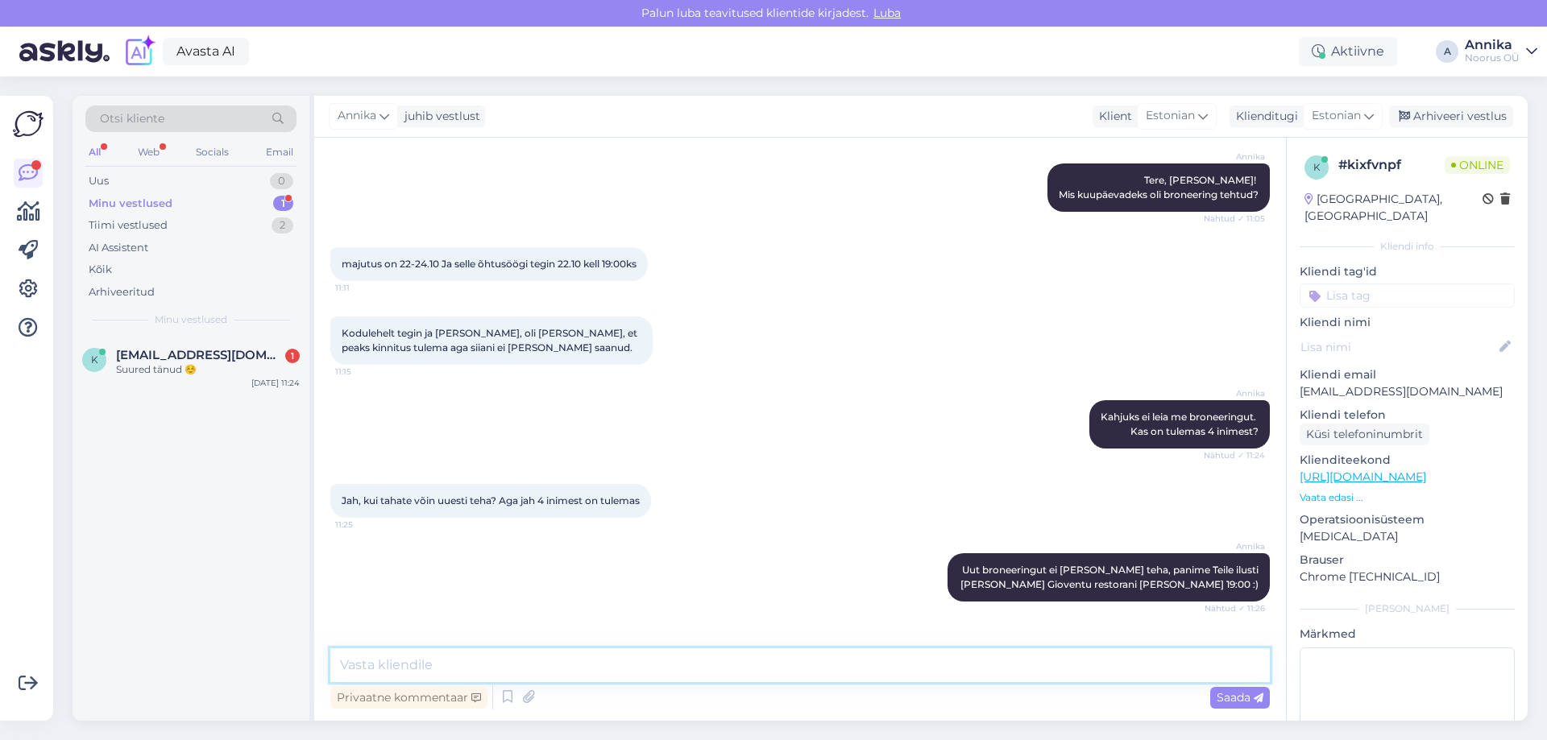
scroll to position [904, 0]
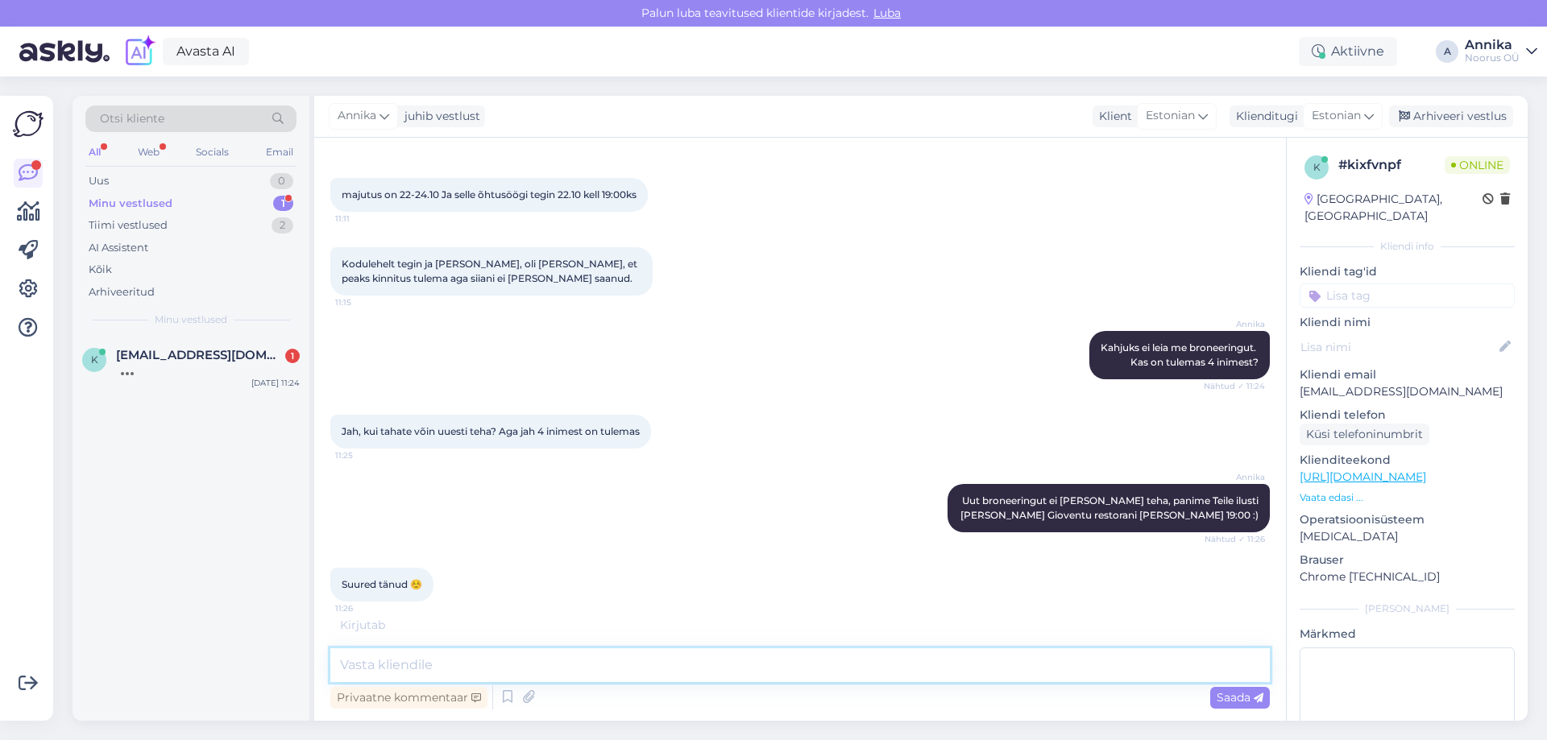
click at [542, 654] on textarea at bounding box center [799, 665] width 939 height 34
type textarea "Ootame Teid! :)"
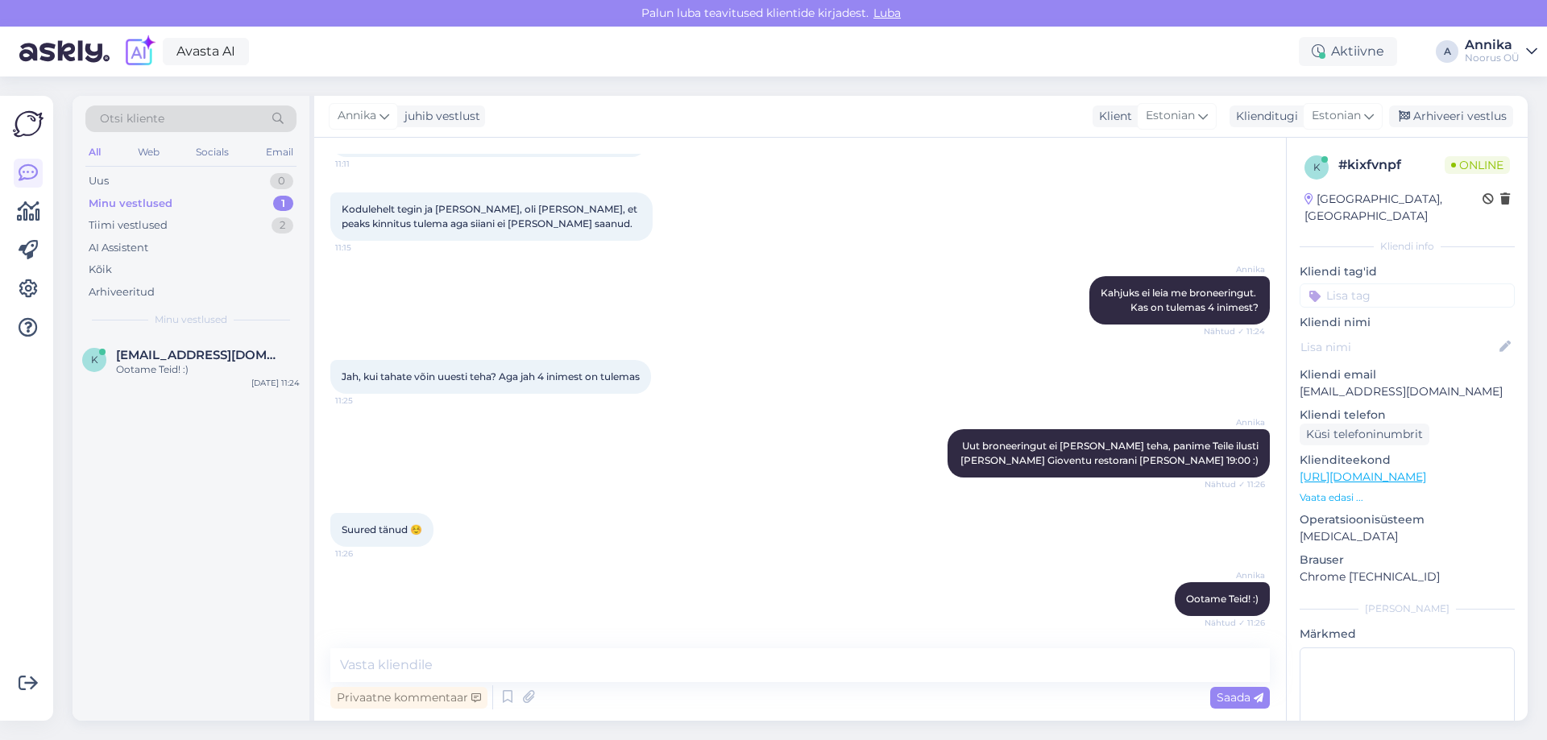
click at [806, 514] on div "Suured tänud ☺️ 11:26" at bounding box center [799, 529] width 939 height 69
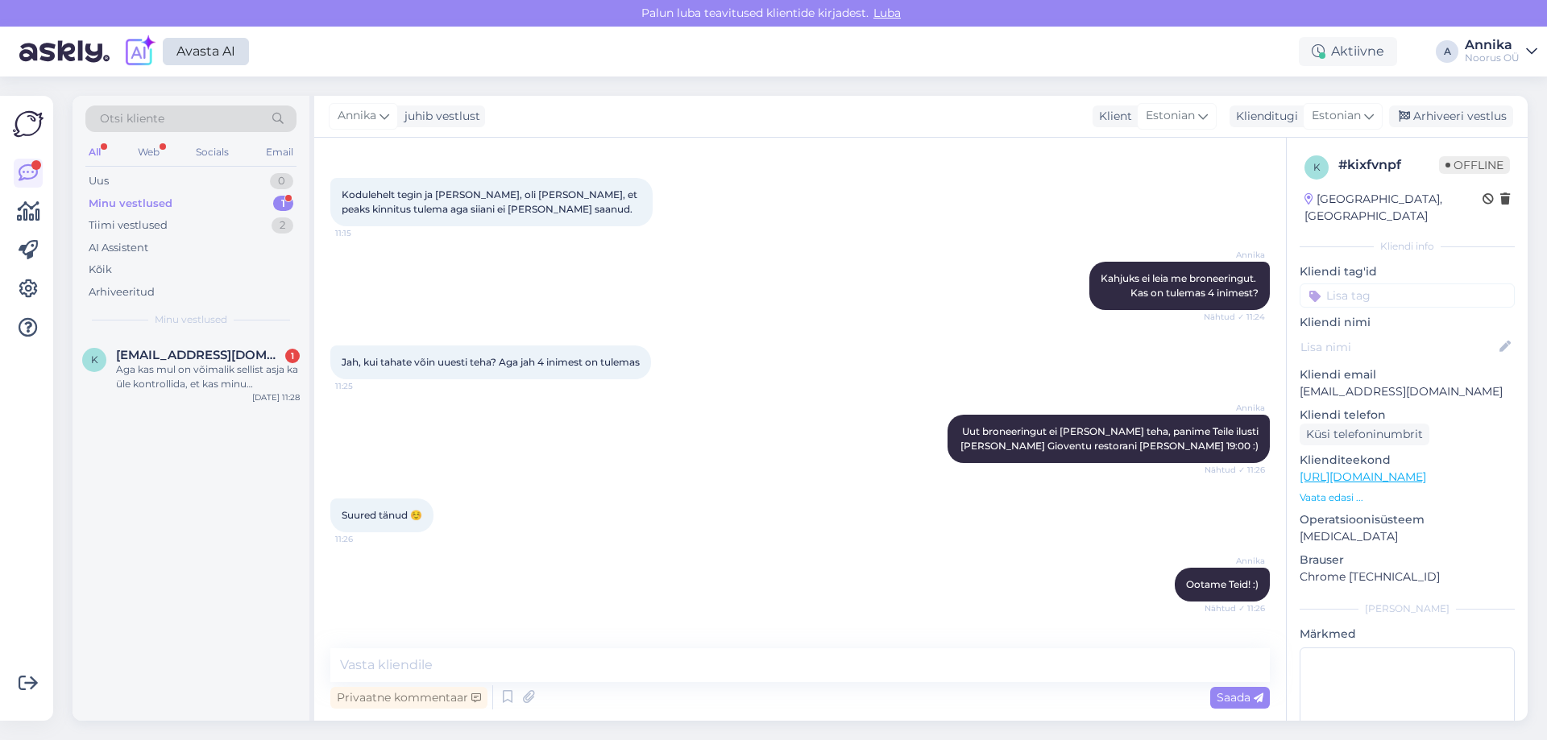
scroll to position [1071, 0]
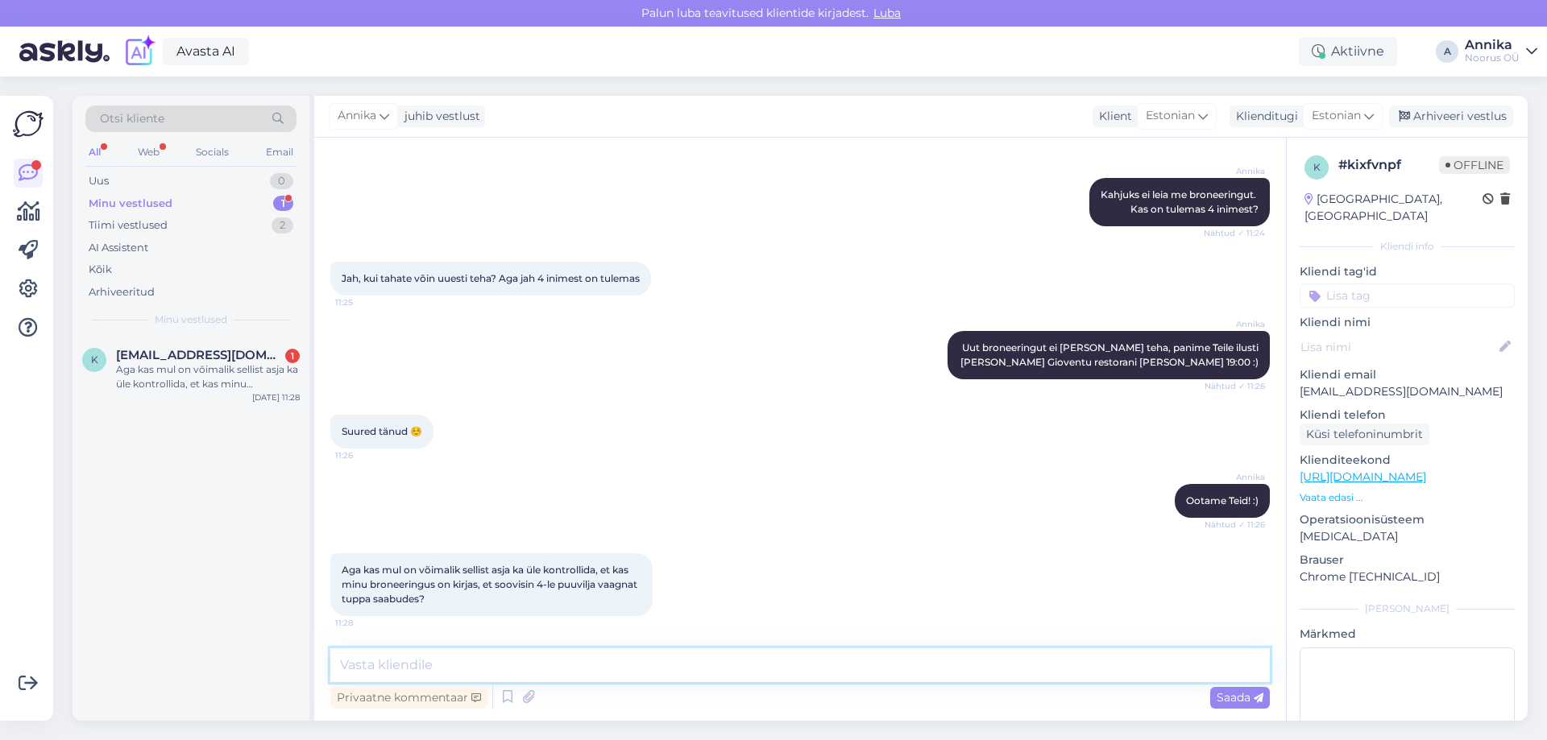
click at [586, 672] on textarea at bounding box center [799, 665] width 939 height 34
type textarea "Näeme, et puuviljataldrik on täitsa olemas :)"
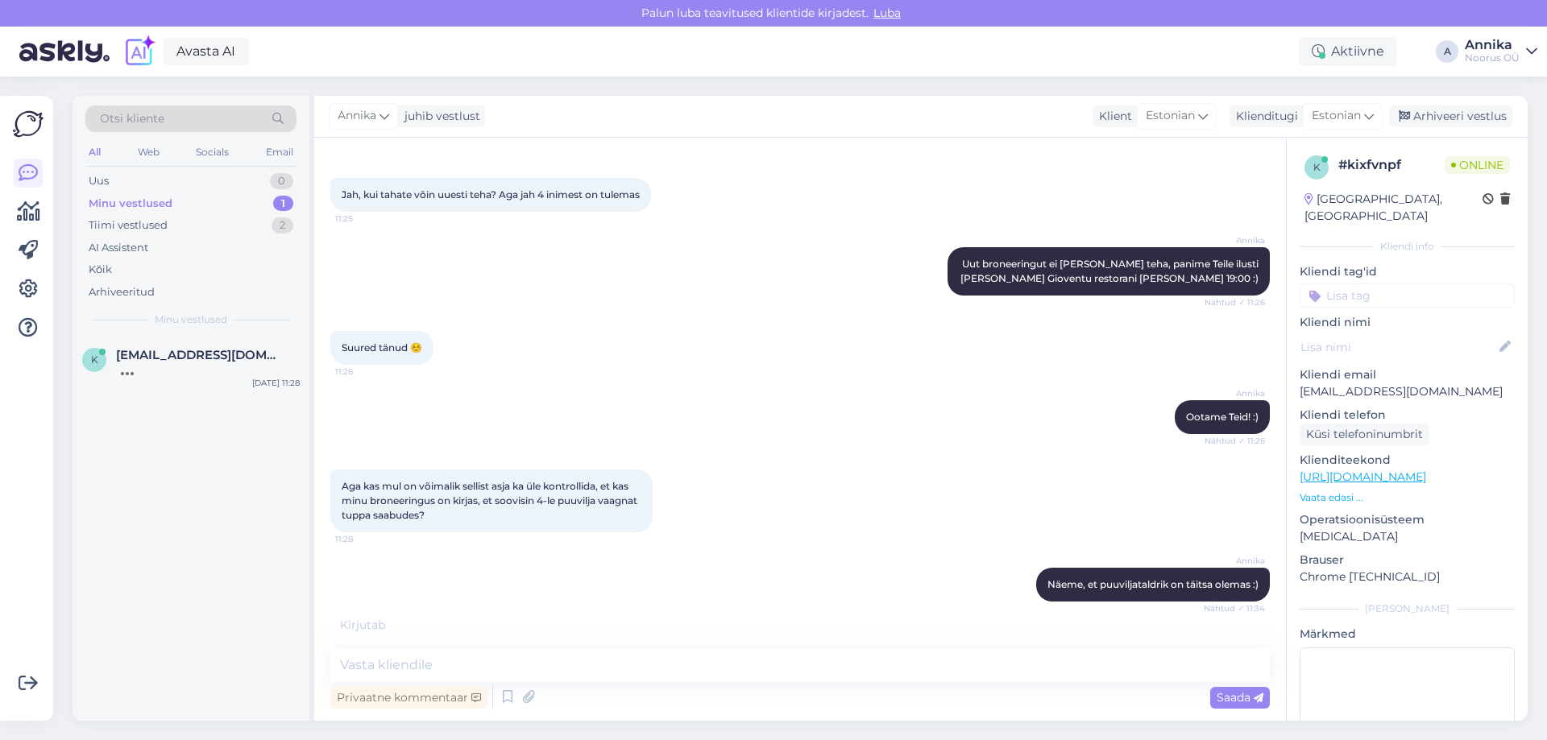
scroll to position [1210, 0]
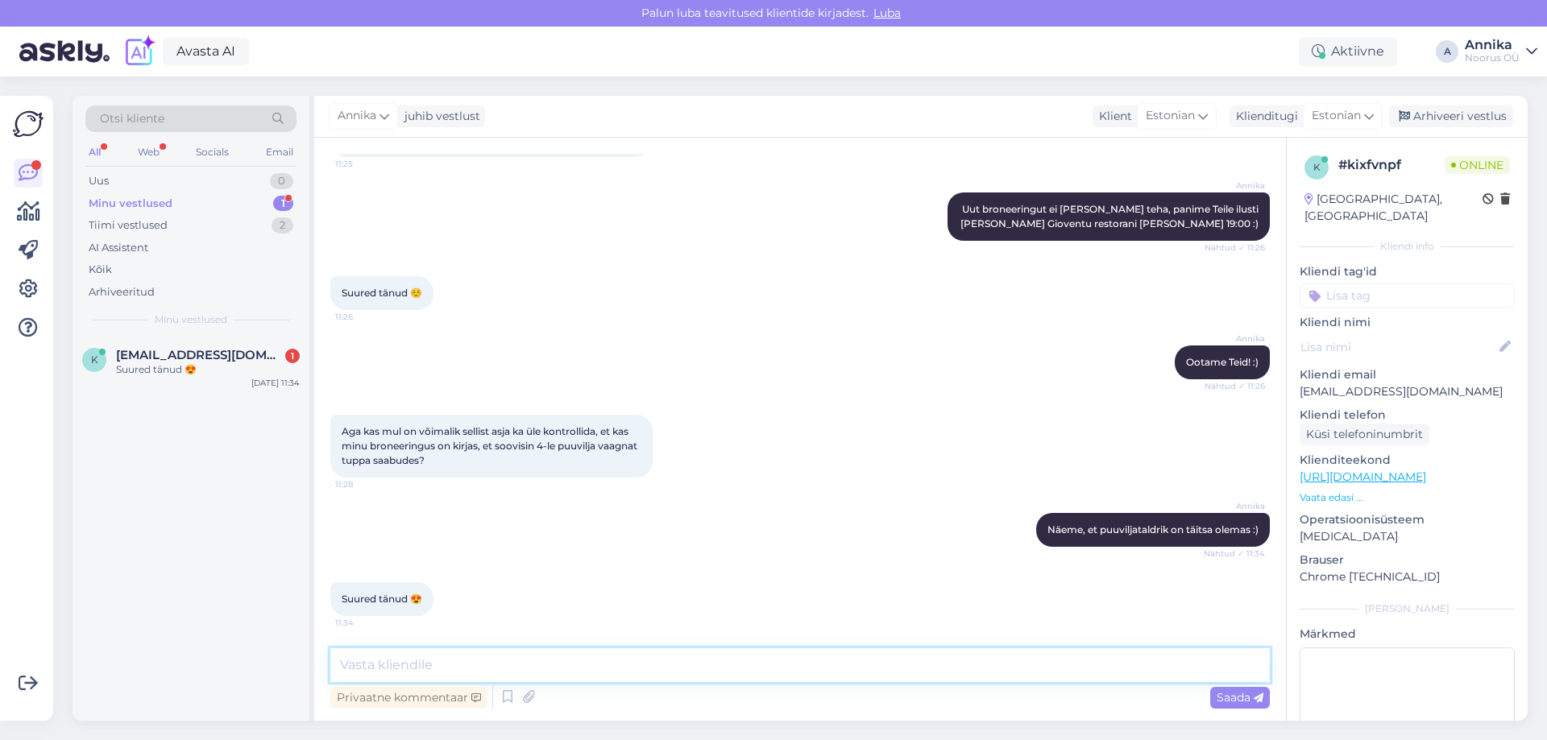
drag, startPoint x: 624, startPoint y: 669, endPoint x: 632, endPoint y: 665, distance: 8.3
click at [624, 669] on textarea at bounding box center [799, 665] width 939 height 34
type textarea "Rõõm aidata!"
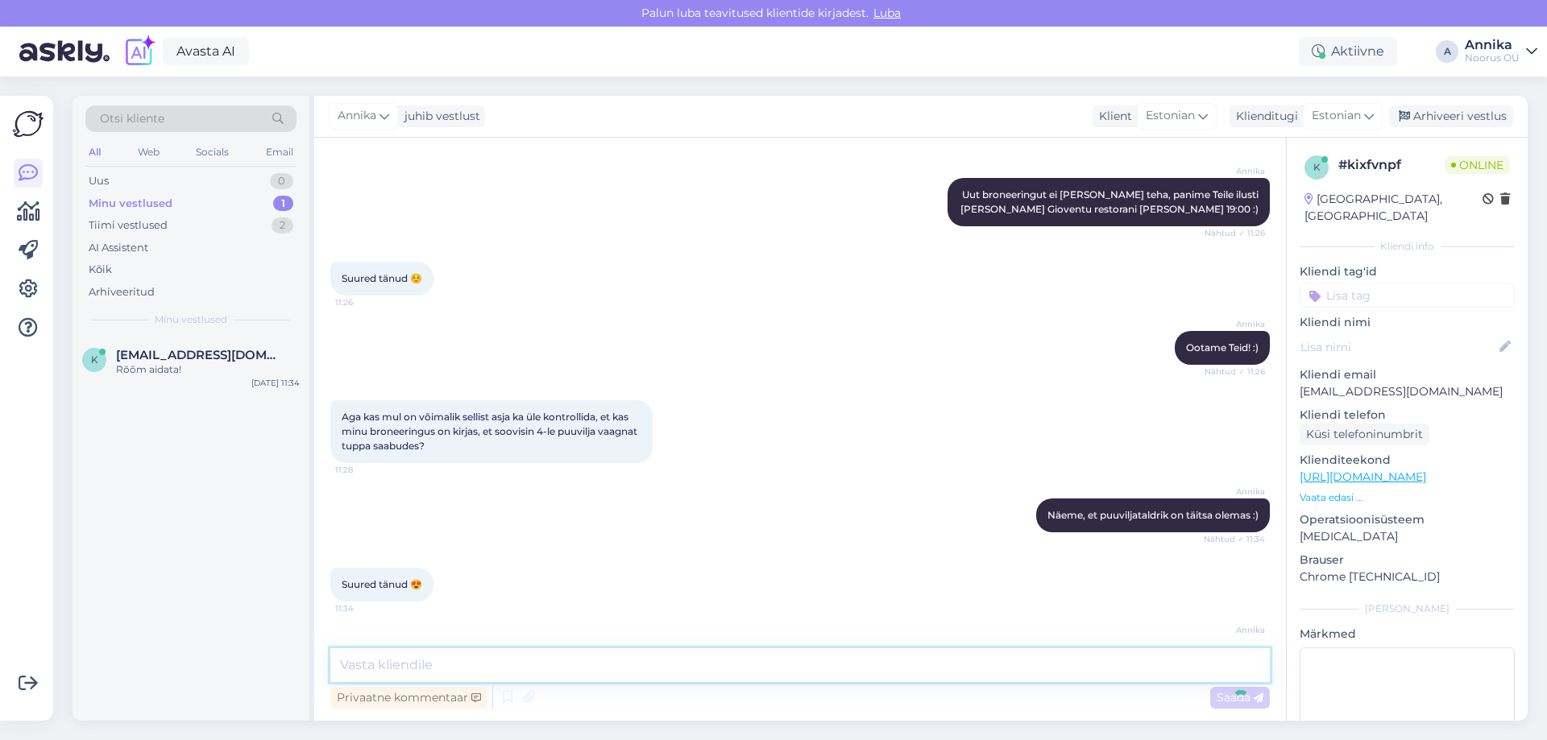
scroll to position [1279, 0]
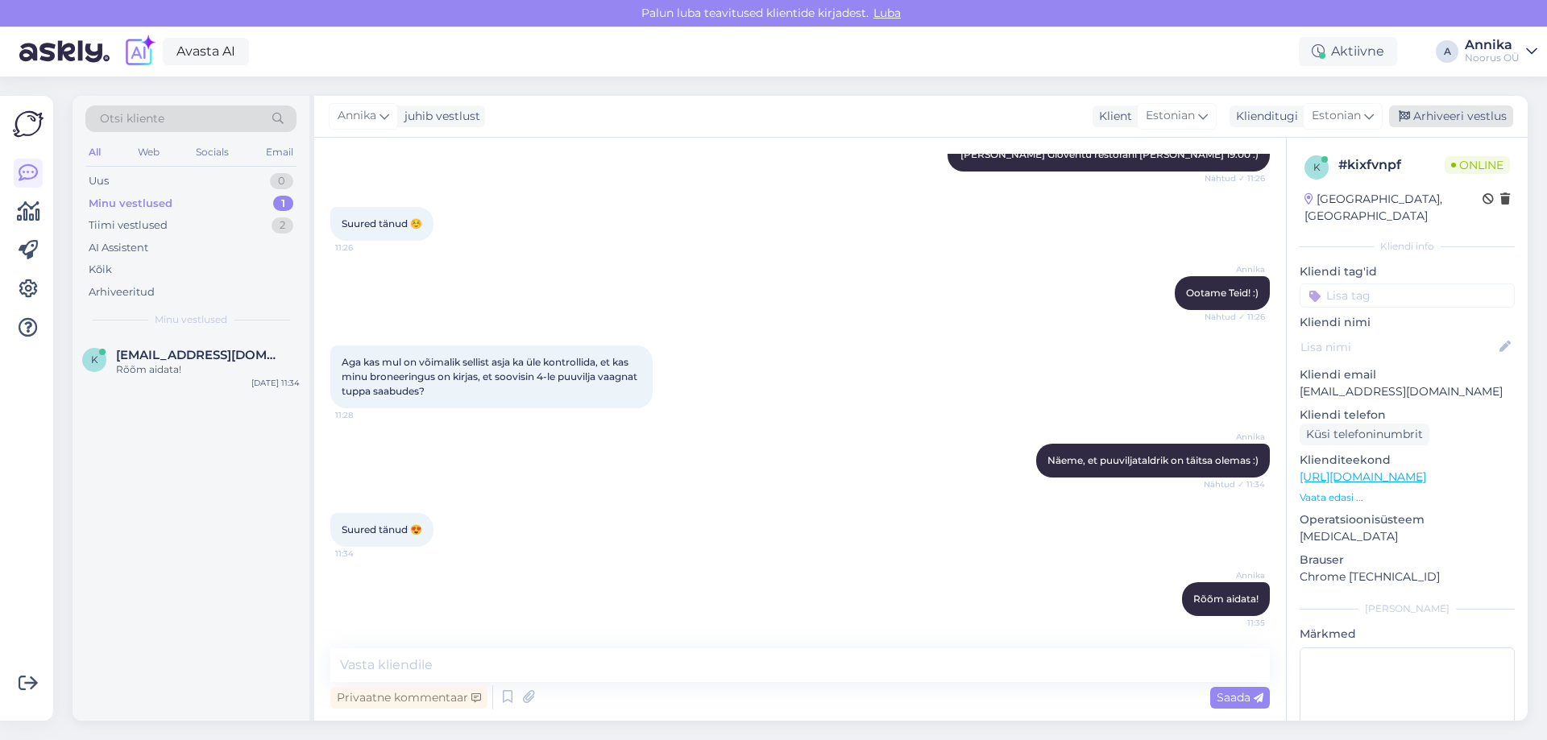
click at [1471, 114] on div "Arhiveeri vestlus" at bounding box center [1451, 117] width 124 height 22
